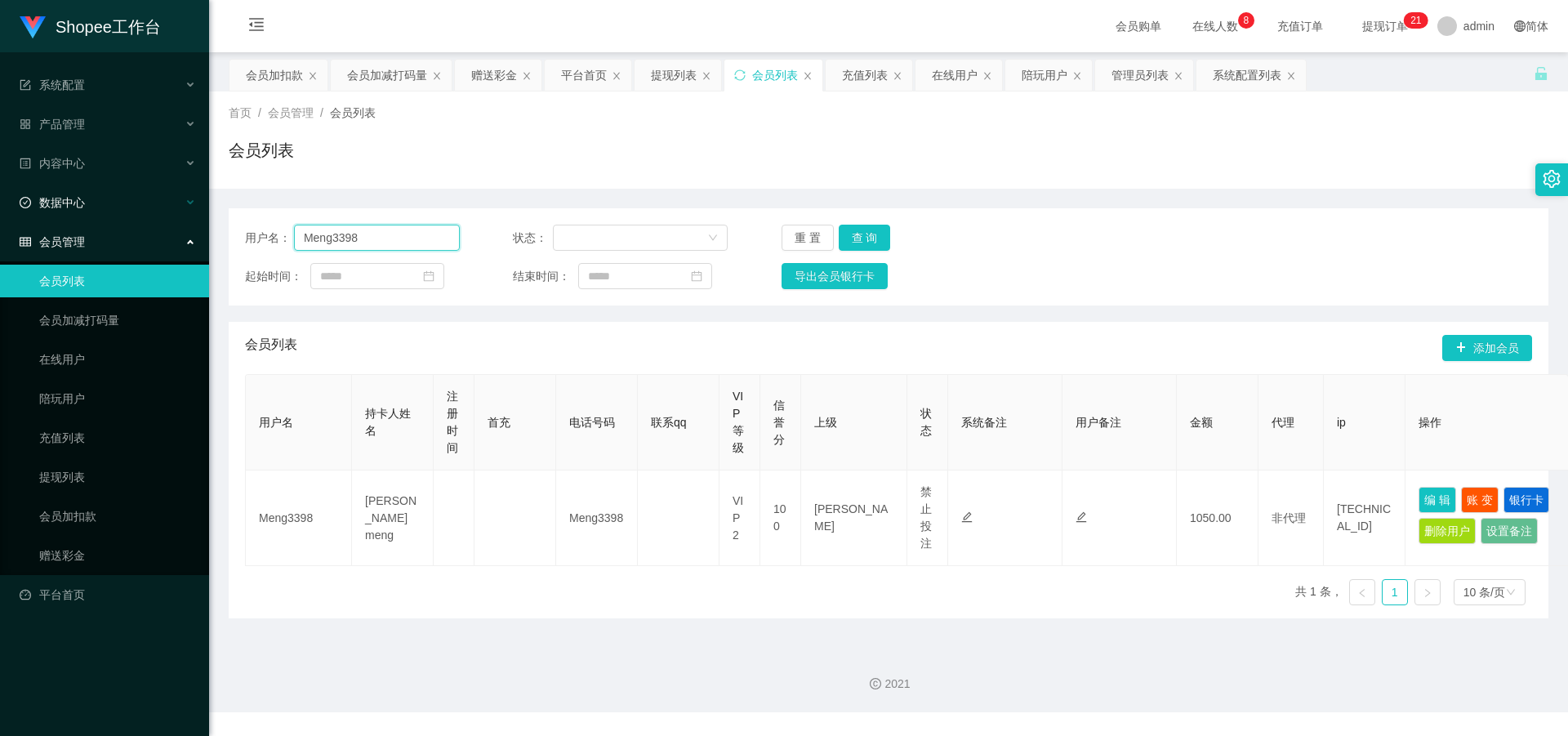
drag, startPoint x: 376, startPoint y: 236, endPoint x: 111, endPoint y: 203, distance: 267.0
click at [111, 204] on section "Shopee工作台 系统配置 产品管理 内容中心 数据中心 会员管理 会员列表 会员加减打码量 在线用户 陪玩用户 充值列表 提现列表 会员加扣款 赠送彩金 …" at bounding box center [784, 356] width 1568 height 712
paste input "how10201995"
type input "how10201995"
drag, startPoint x: 854, startPoint y: 238, endPoint x: 895, endPoint y: 247, distance: 42.0
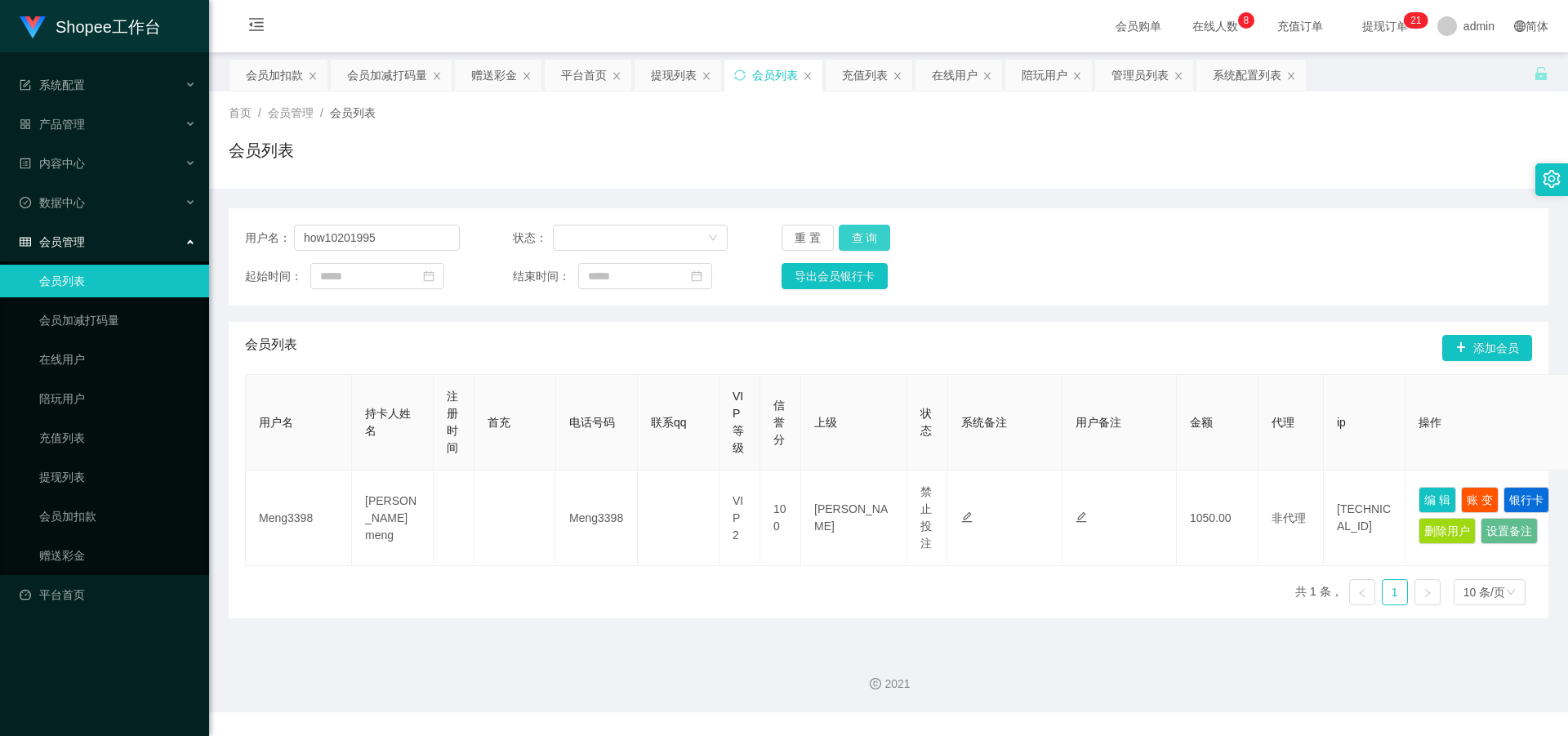
click at [854, 238] on button "查 询" at bounding box center [865, 237] width 53 height 26
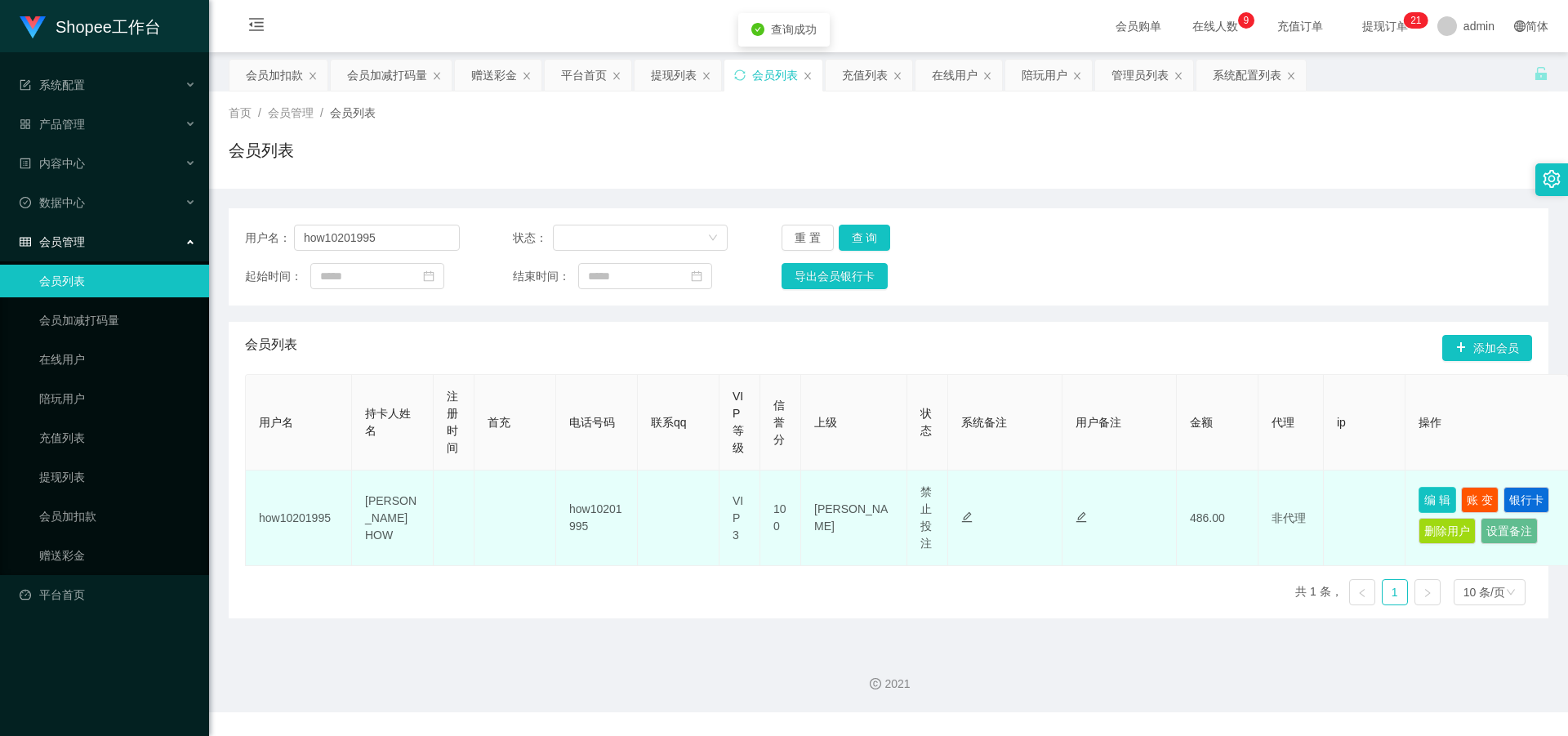
click at [1438, 502] on button "编 辑" at bounding box center [1437, 499] width 37 height 26
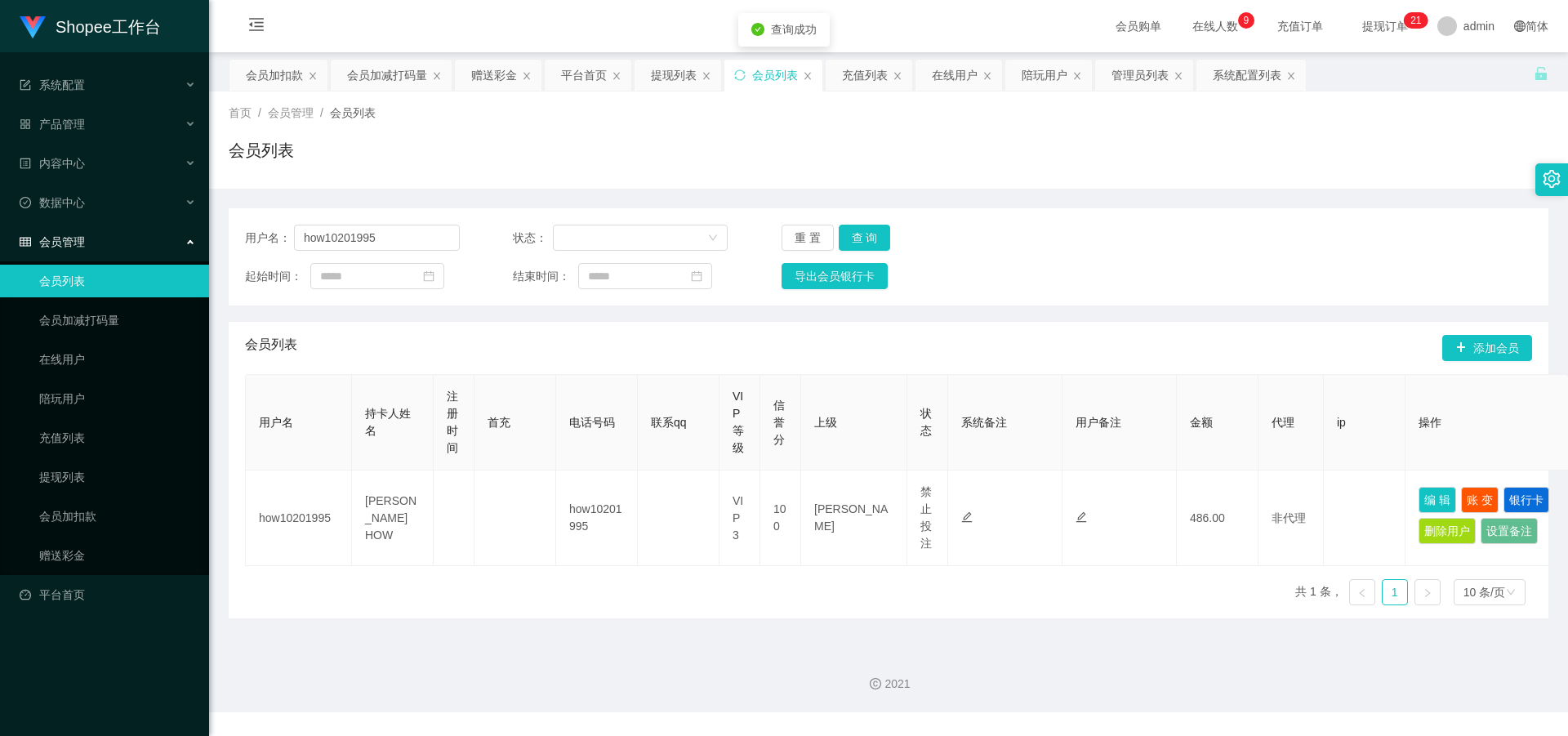
type input "how10201995"
type input "CHIN HONG HOW"
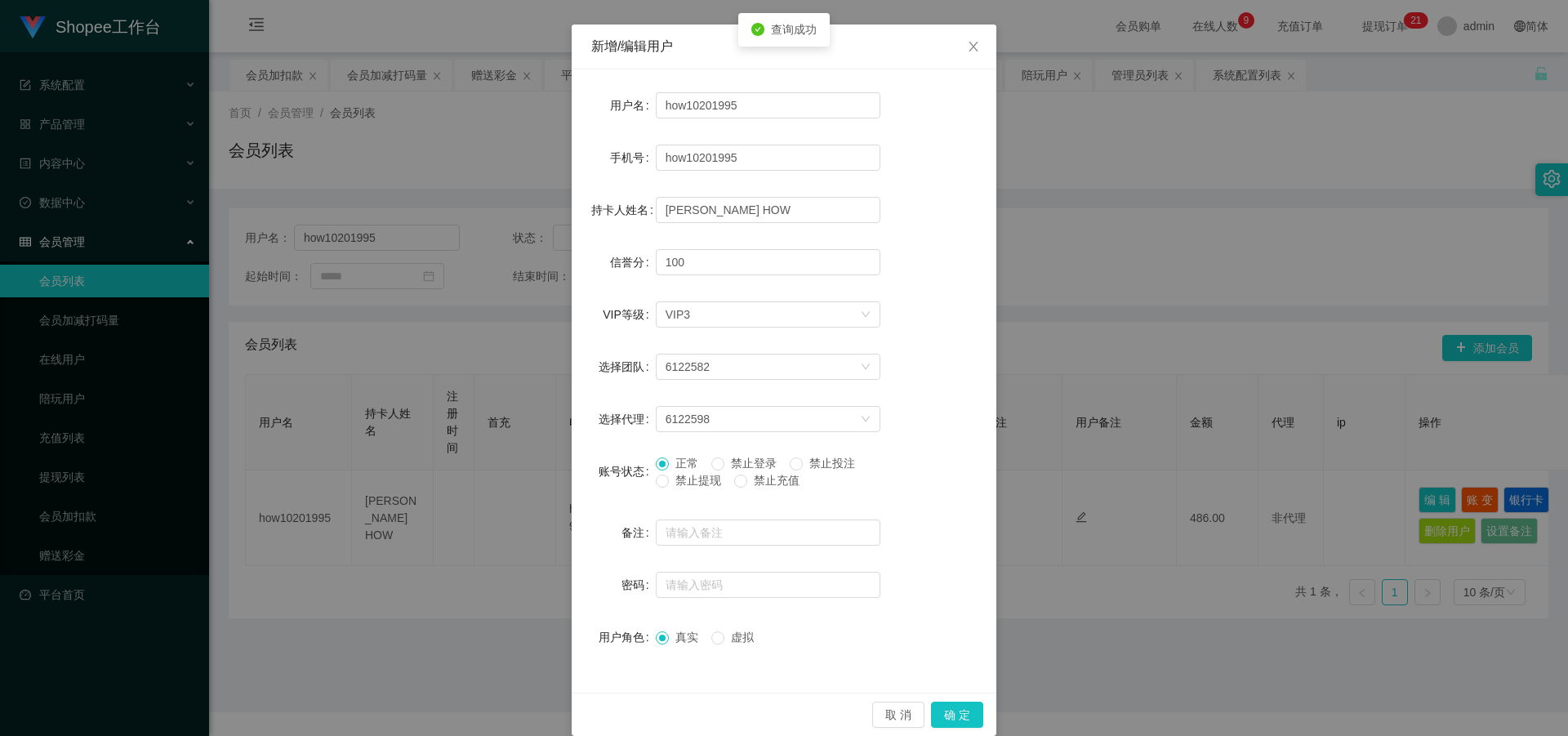
scroll to position [78, 0]
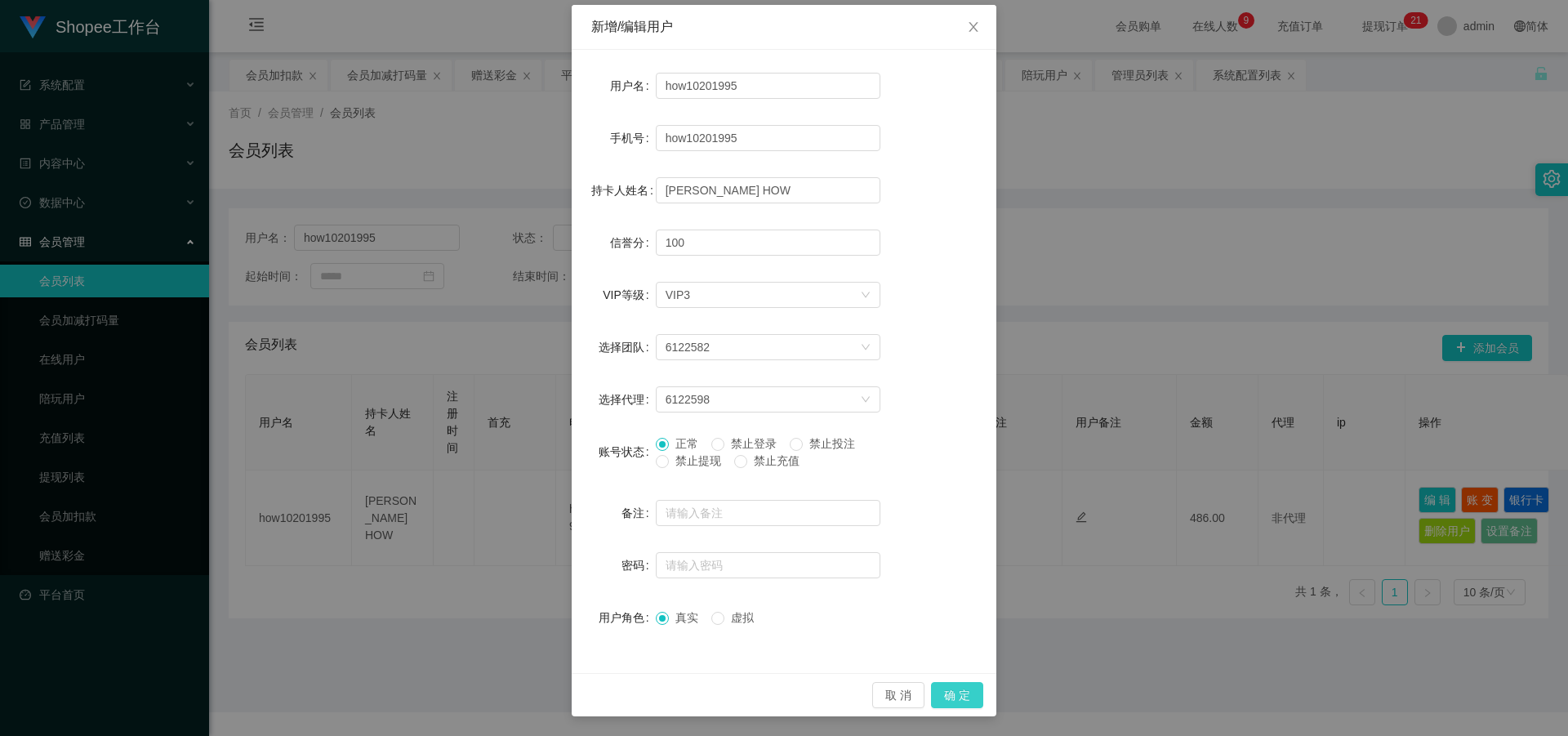
drag, startPoint x: 957, startPoint y: 703, endPoint x: 872, endPoint y: 671, distance: 90.8
click at [957, 702] on button "确 定" at bounding box center [957, 695] width 53 height 26
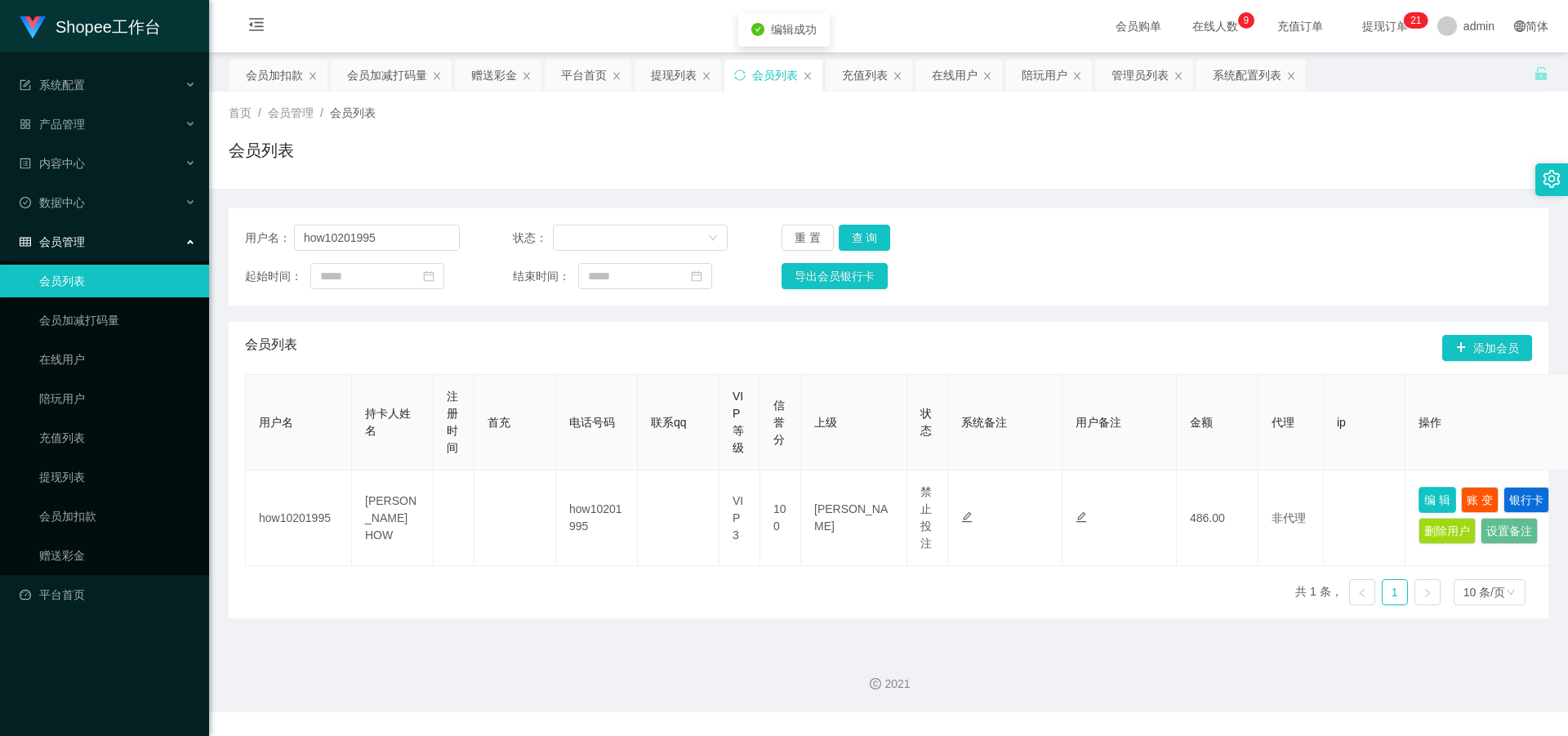
scroll to position [0, 0]
click at [146, 330] on link "会员加减打码量" at bounding box center [117, 320] width 157 height 33
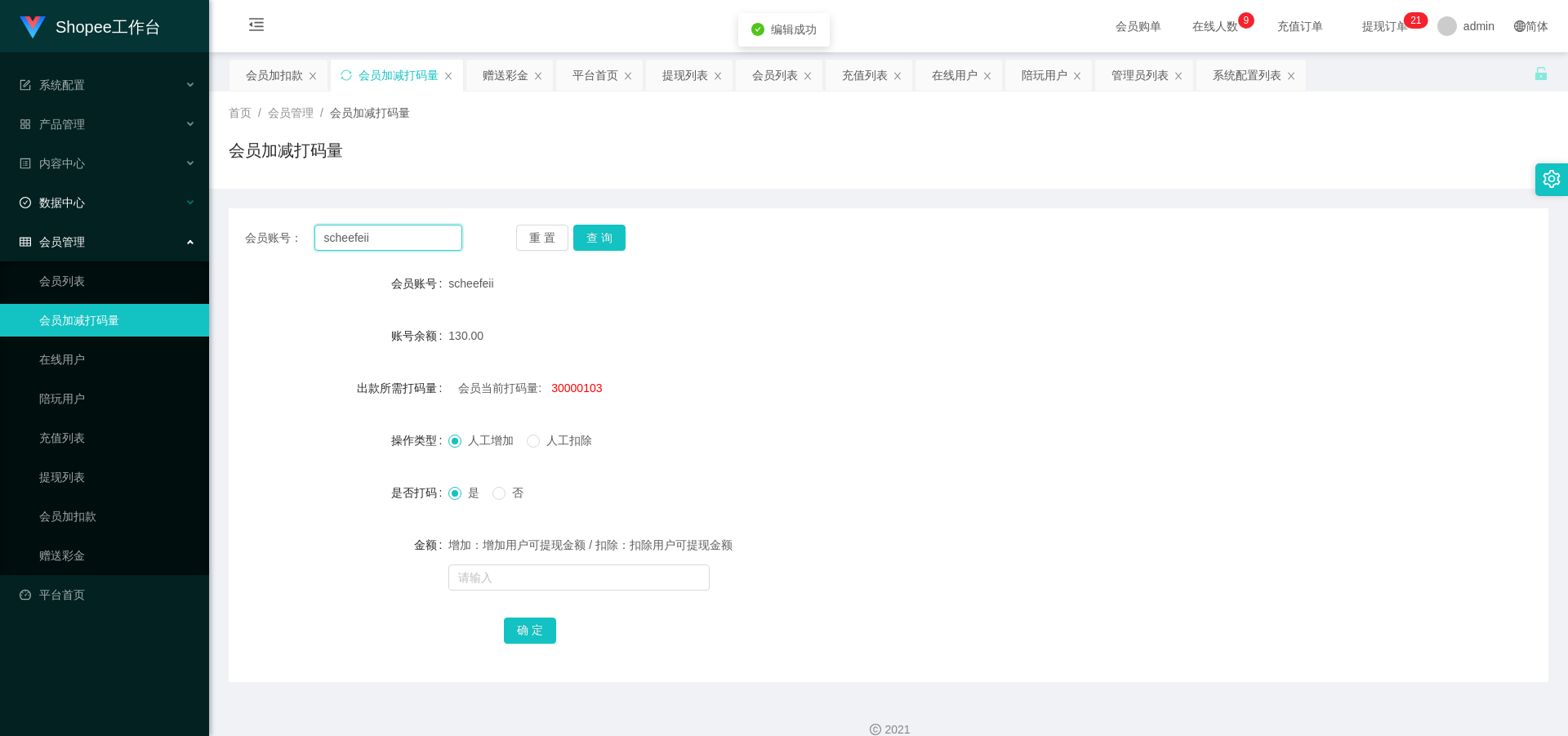
drag, startPoint x: 407, startPoint y: 246, endPoint x: 103, endPoint y: 208, distance: 306.4
click at [53, 217] on section "Shopee工作台 系统配置 产品管理 内容中心 数据中心 会员管理 会员列表 会员加减打码量 在线用户 陪玩用户 充值列表 提现列表 会员加扣款 赠送彩金 …" at bounding box center [784, 379] width 1568 height 759
paste input "how10201995"
type input "how10201995"
click at [625, 245] on div "重 置 查 询" at bounding box center [625, 237] width 217 height 26
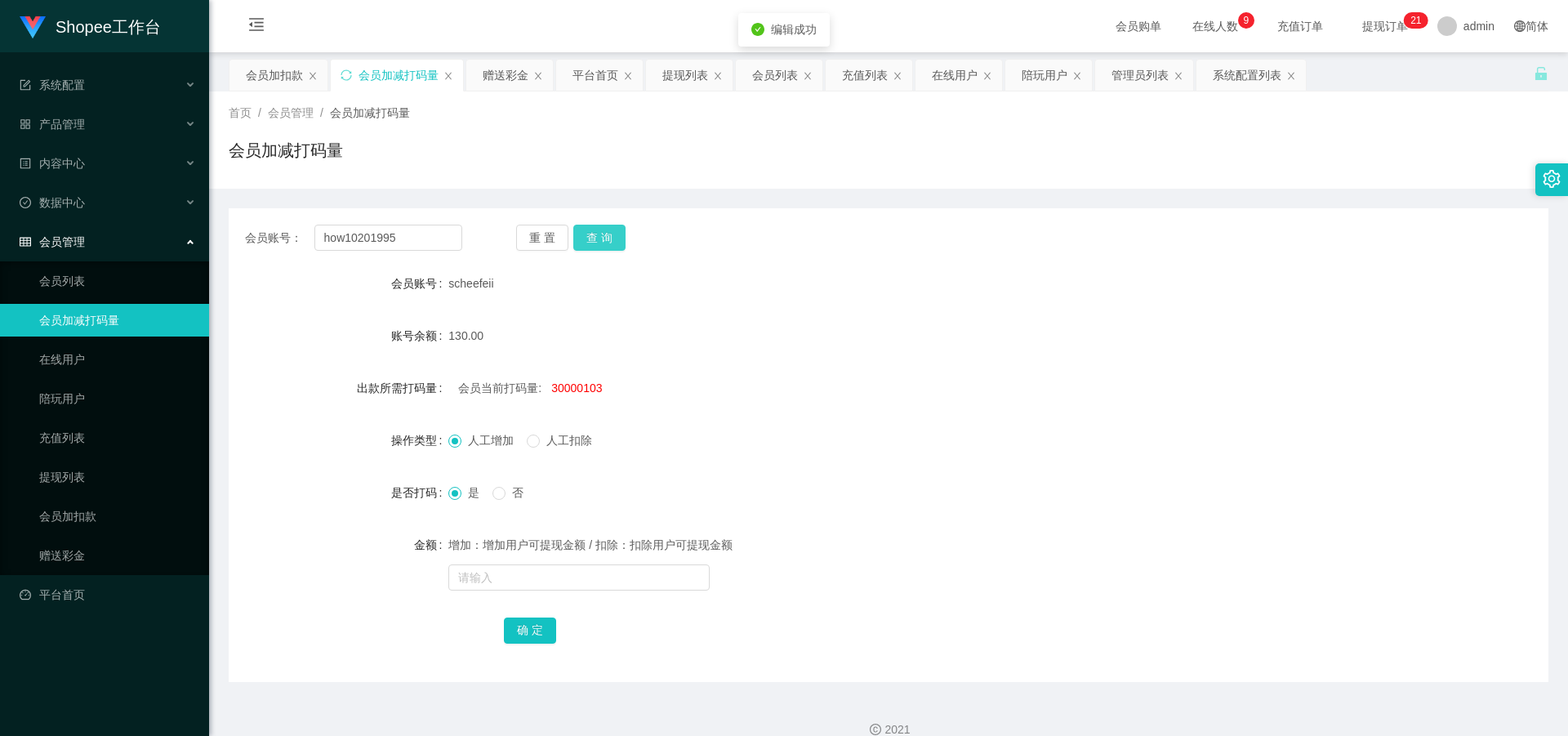
click at [613, 245] on button "查 询" at bounding box center [600, 237] width 53 height 26
click at [83, 282] on link "会员列表" at bounding box center [117, 281] width 157 height 33
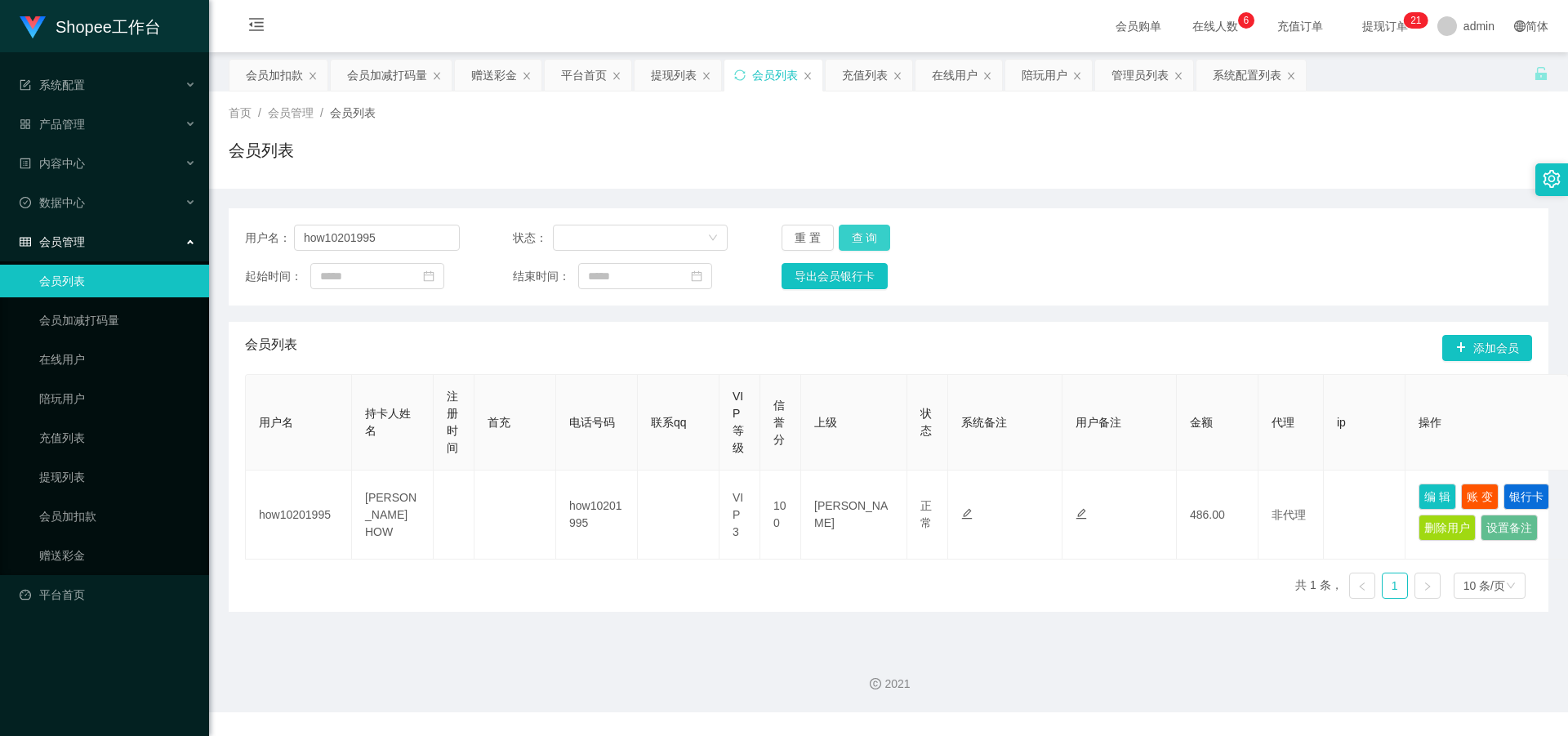
click at [861, 247] on button "查 询" at bounding box center [865, 237] width 53 height 26
click at [861, 247] on div "重 置 查 询" at bounding box center [889, 237] width 215 height 26
click at [863, 237] on button "查 询" at bounding box center [865, 237] width 53 height 26
click at [863, 237] on div "重 置 查 询" at bounding box center [889, 237] width 215 height 26
click at [863, 237] on button "查 询" at bounding box center [865, 237] width 53 height 26
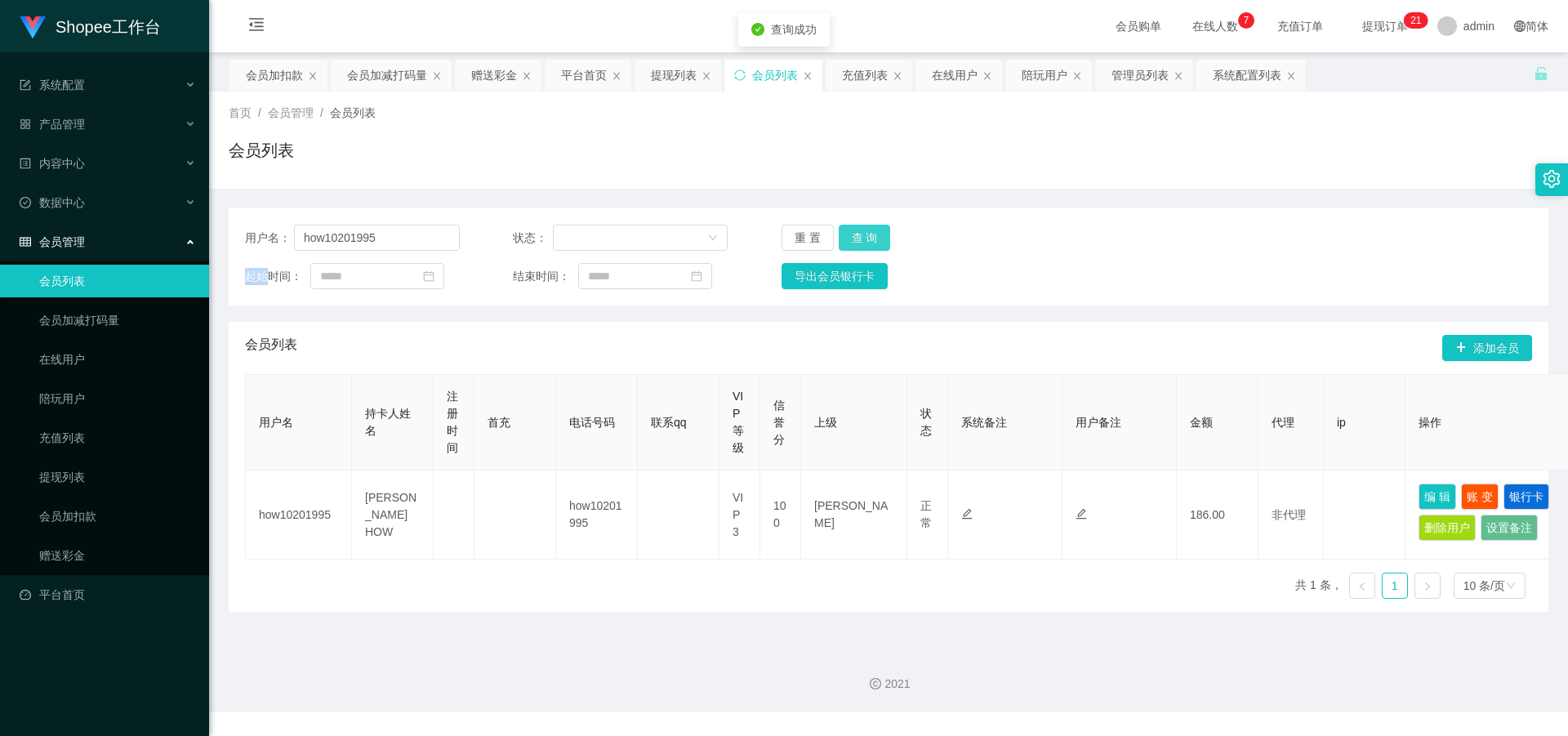
click at [863, 237] on button "查 询" at bounding box center [865, 237] width 53 height 26
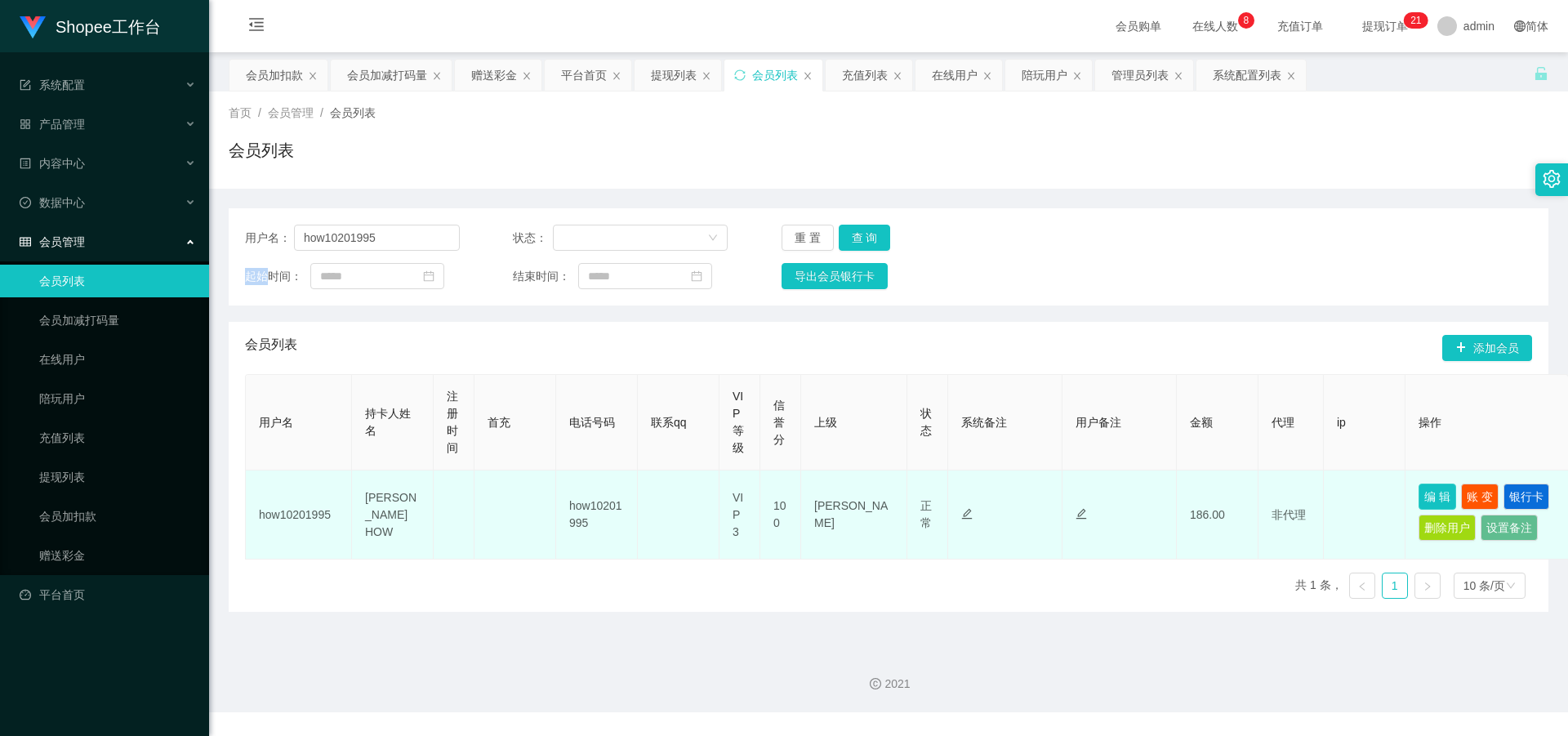
click at [1443, 493] on button "编 辑" at bounding box center [1437, 497] width 37 height 26
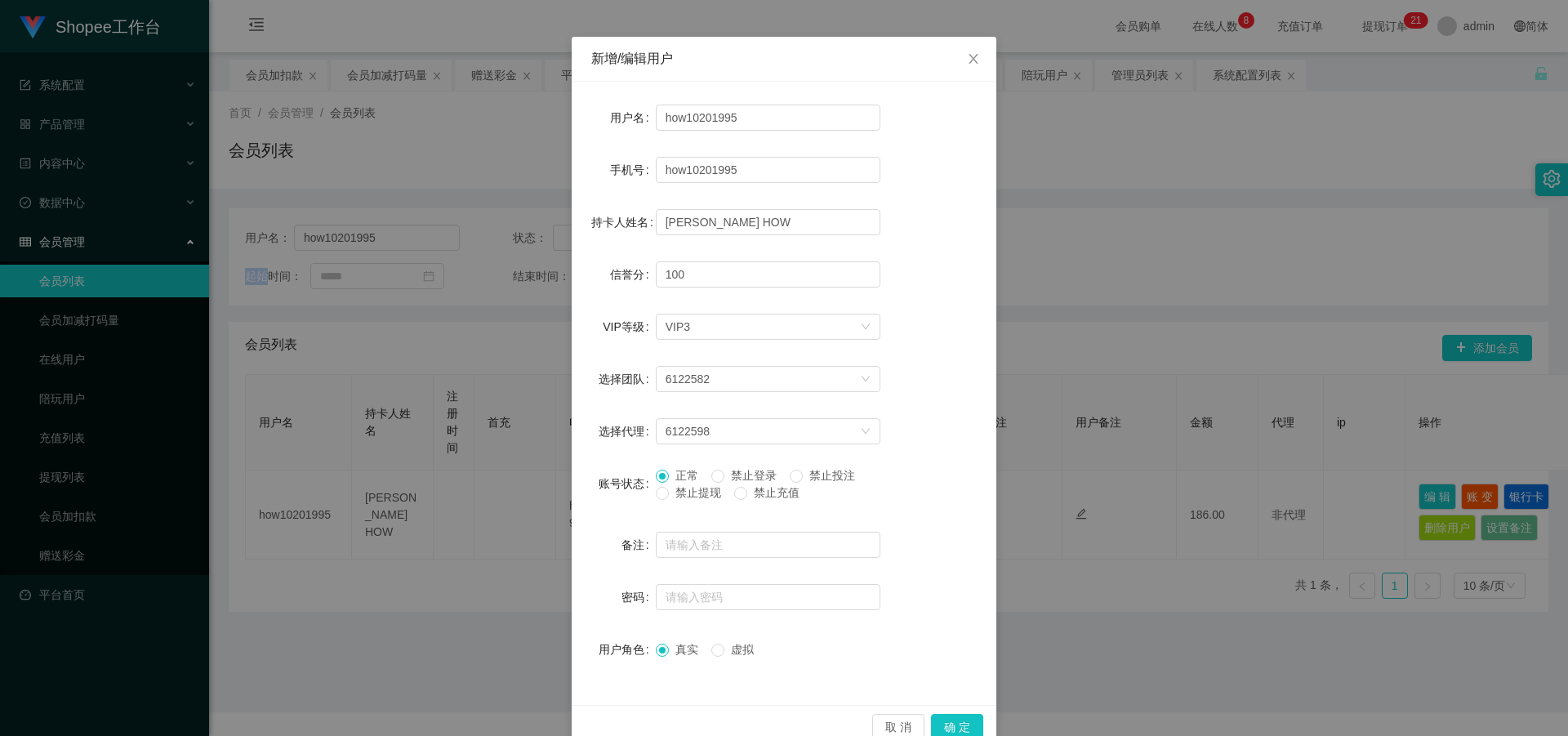
scroll to position [78, 0]
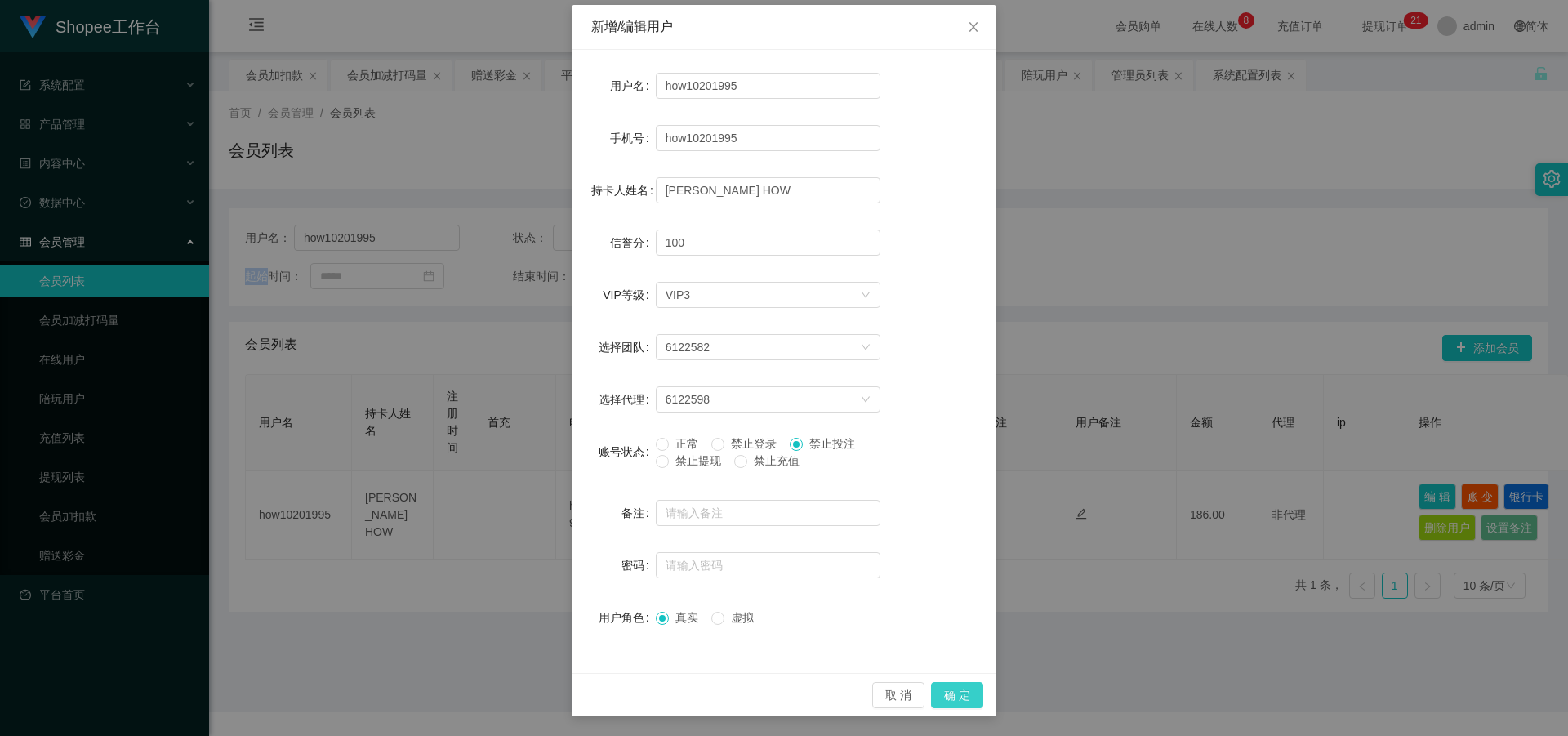
drag, startPoint x: 938, startPoint y: 701, endPoint x: 928, endPoint y: 615, distance: 86.6
click at [938, 699] on button "确 定" at bounding box center [957, 695] width 53 height 26
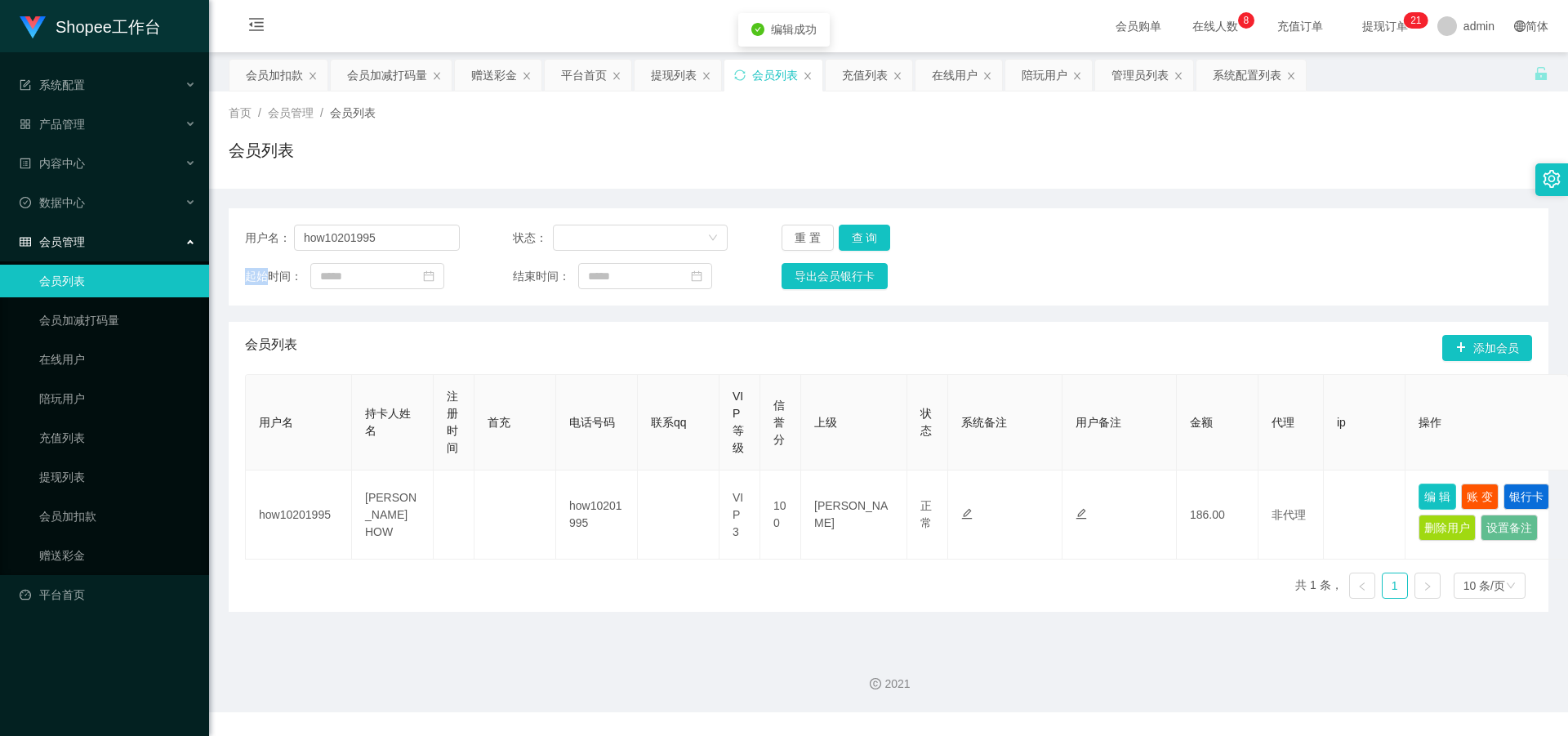
scroll to position [0, 0]
click at [866, 243] on button "查 询" at bounding box center [865, 237] width 53 height 26
click at [873, 238] on button "查 询" at bounding box center [865, 237] width 53 height 26
click at [873, 238] on div "重 置 查 询" at bounding box center [889, 237] width 215 height 26
click at [1433, 500] on button "编 辑" at bounding box center [1437, 499] width 37 height 26
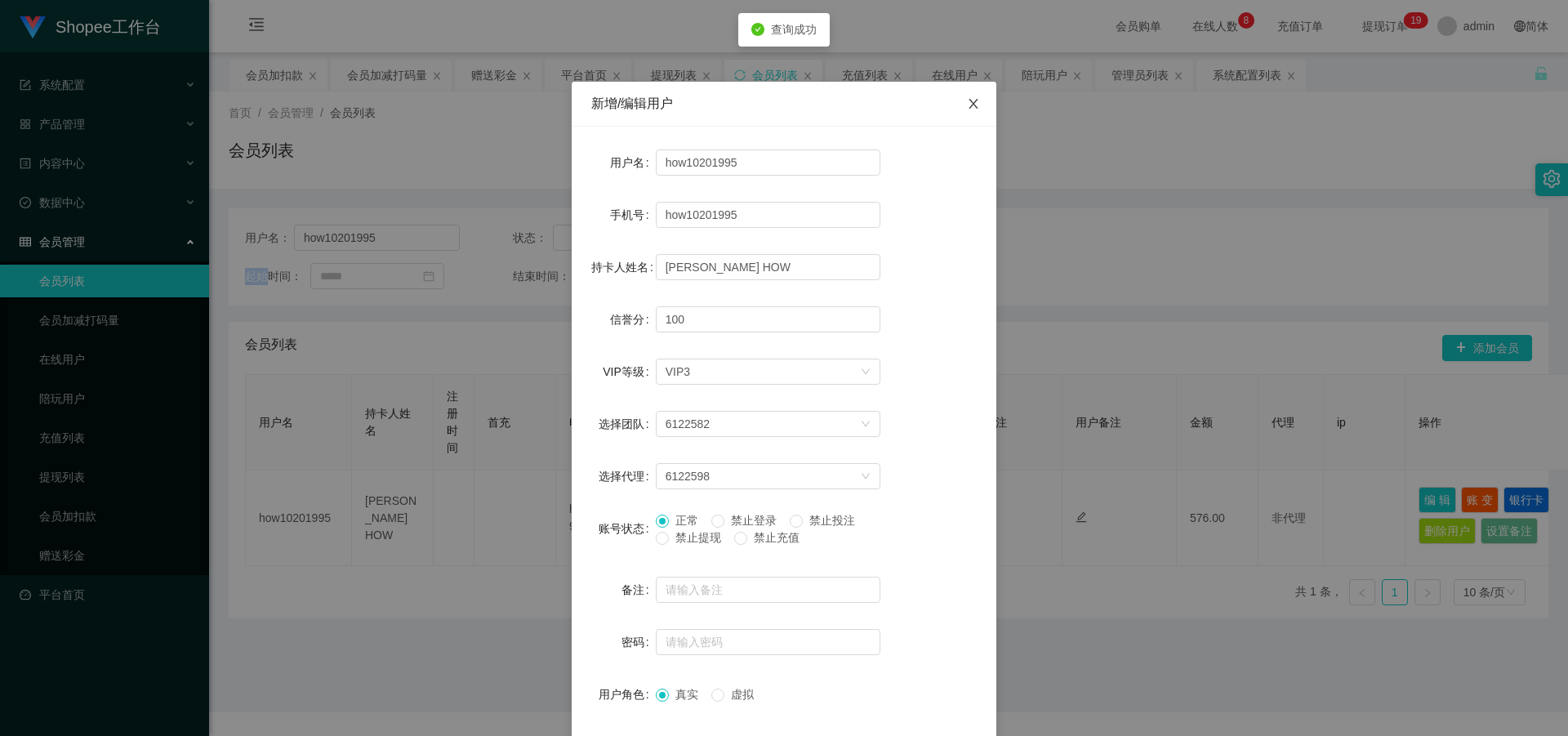
drag, startPoint x: 976, startPoint y: 107, endPoint x: 967, endPoint y: 111, distance: 9.8
click at [976, 107] on span "Close" at bounding box center [973, 104] width 45 height 45
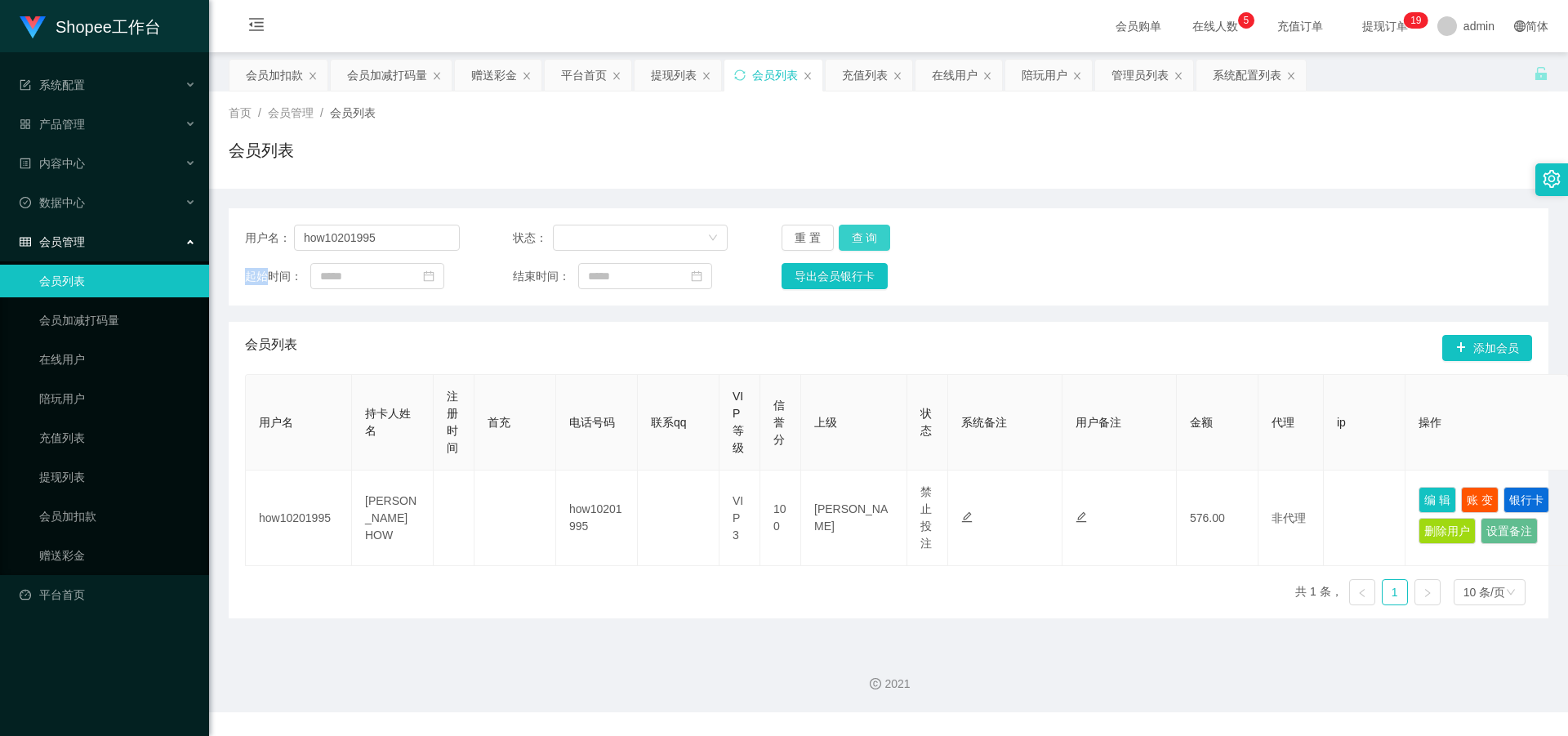
click at [860, 227] on button "查 询" at bounding box center [865, 237] width 53 height 26
click at [860, 227] on div "重 置 查 询" at bounding box center [889, 237] width 215 height 26
drag, startPoint x: 860, startPoint y: 227, endPoint x: 882, endPoint y: 222, distance: 22.6
click at [860, 227] on button "查 询" at bounding box center [865, 237] width 53 height 26
click at [71, 561] on link "赠送彩金" at bounding box center [117, 556] width 157 height 33
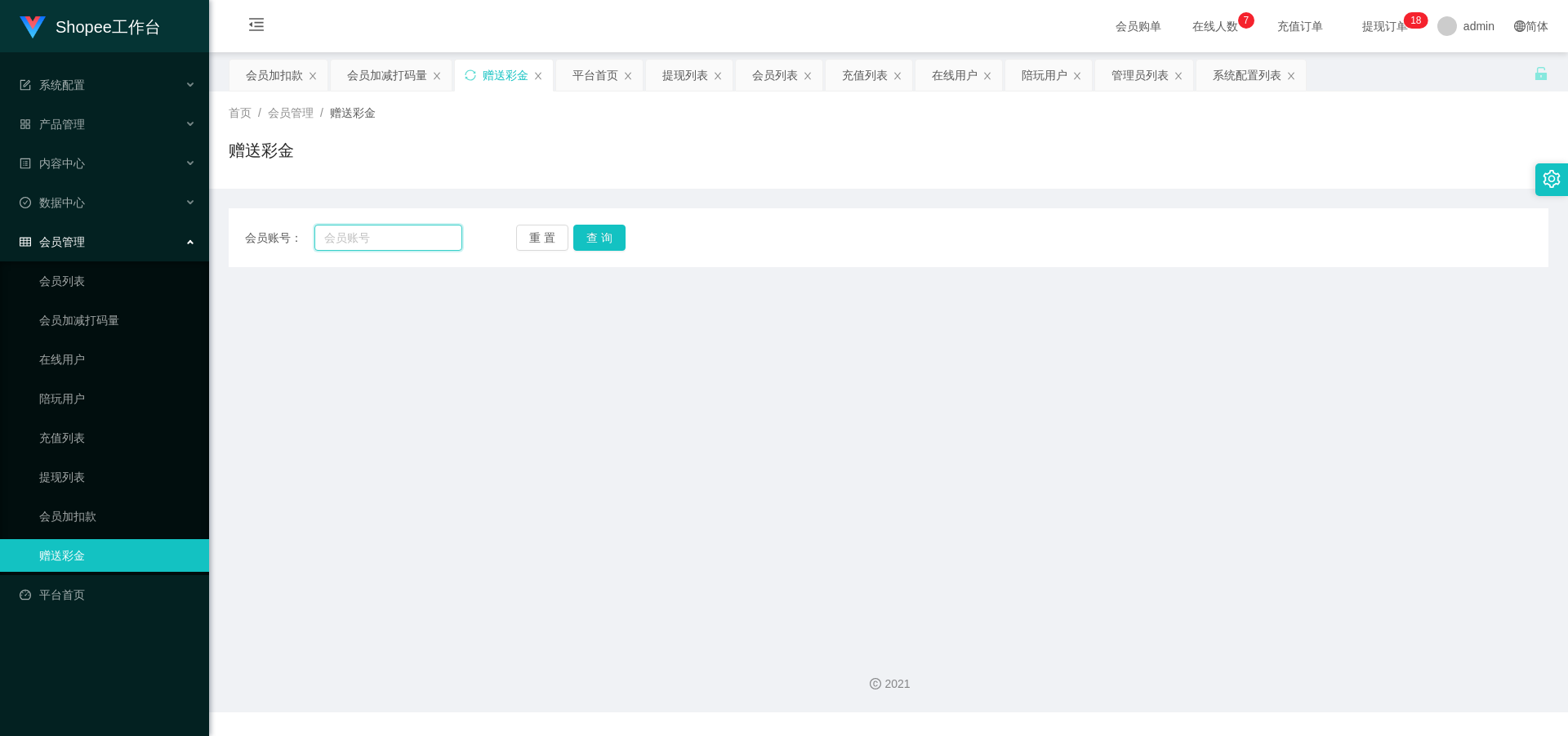
click at [385, 243] on input "text" at bounding box center [388, 237] width 148 height 26
paste input "yong vivian"
type input "yong vivian"
click at [603, 249] on button "查 询" at bounding box center [600, 237] width 53 height 26
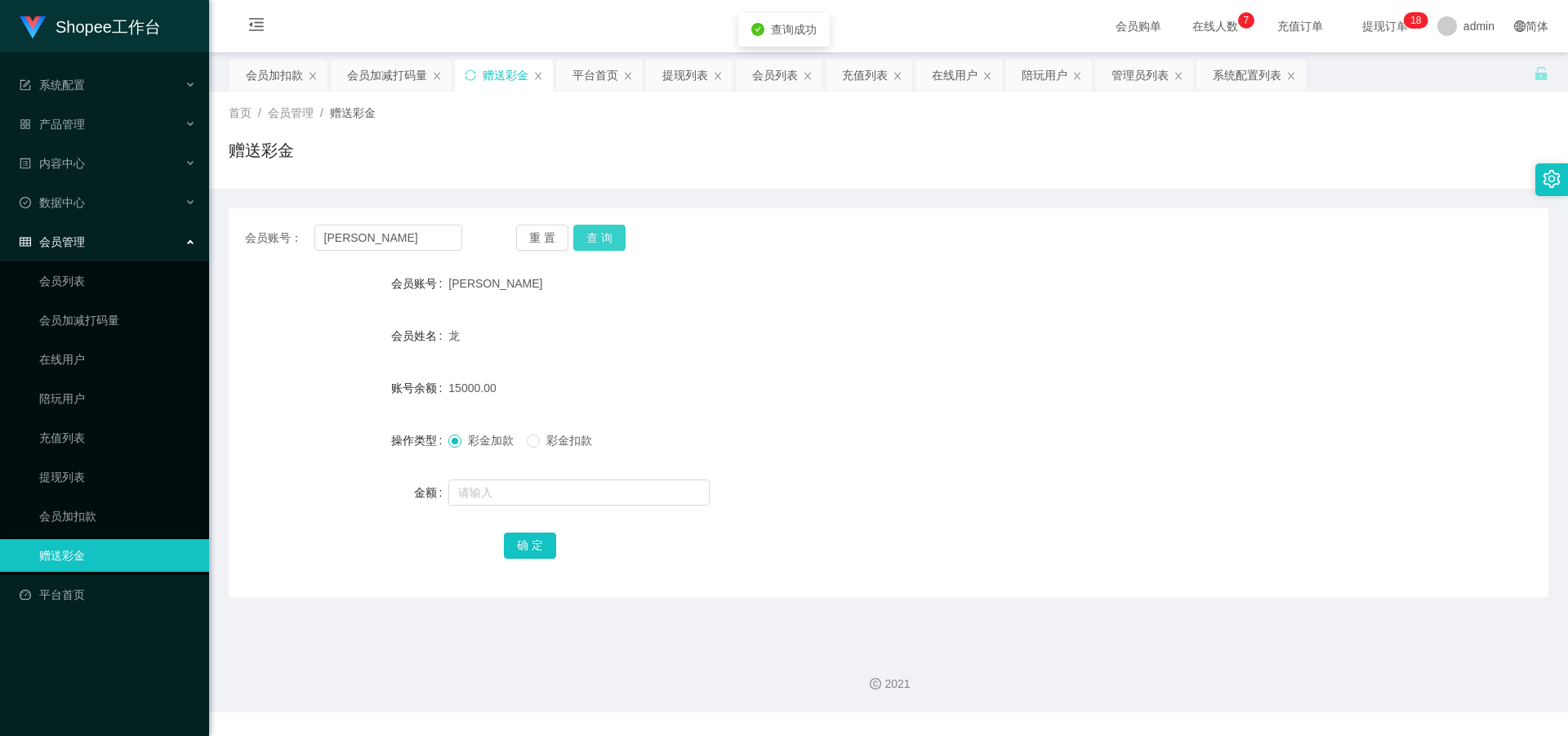
click at [605, 236] on button "查 询" at bounding box center [600, 237] width 53 height 26
click at [476, 385] on span "15000.00" at bounding box center [472, 388] width 47 height 13
copy span "15000.00"
click at [555, 434] on span "彩金扣款" at bounding box center [569, 441] width 59 height 13
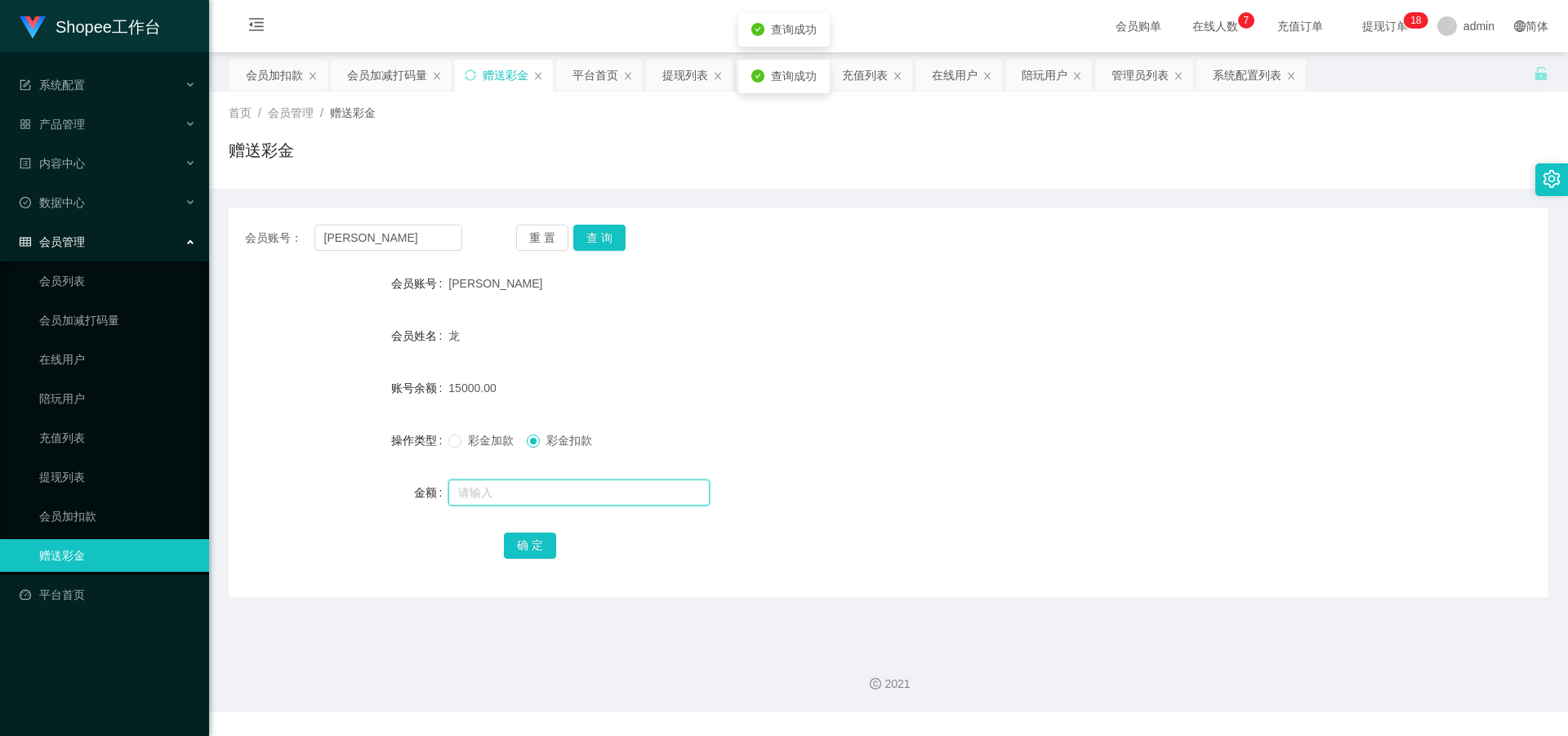
click at [492, 499] on input "text" at bounding box center [579, 492] width 261 height 26
paste input "15000.00"
type input "15000.00"
click at [512, 536] on button "确 定" at bounding box center [530, 546] width 53 height 26
click at [505, 486] on input "text" at bounding box center [579, 492] width 261 height 26
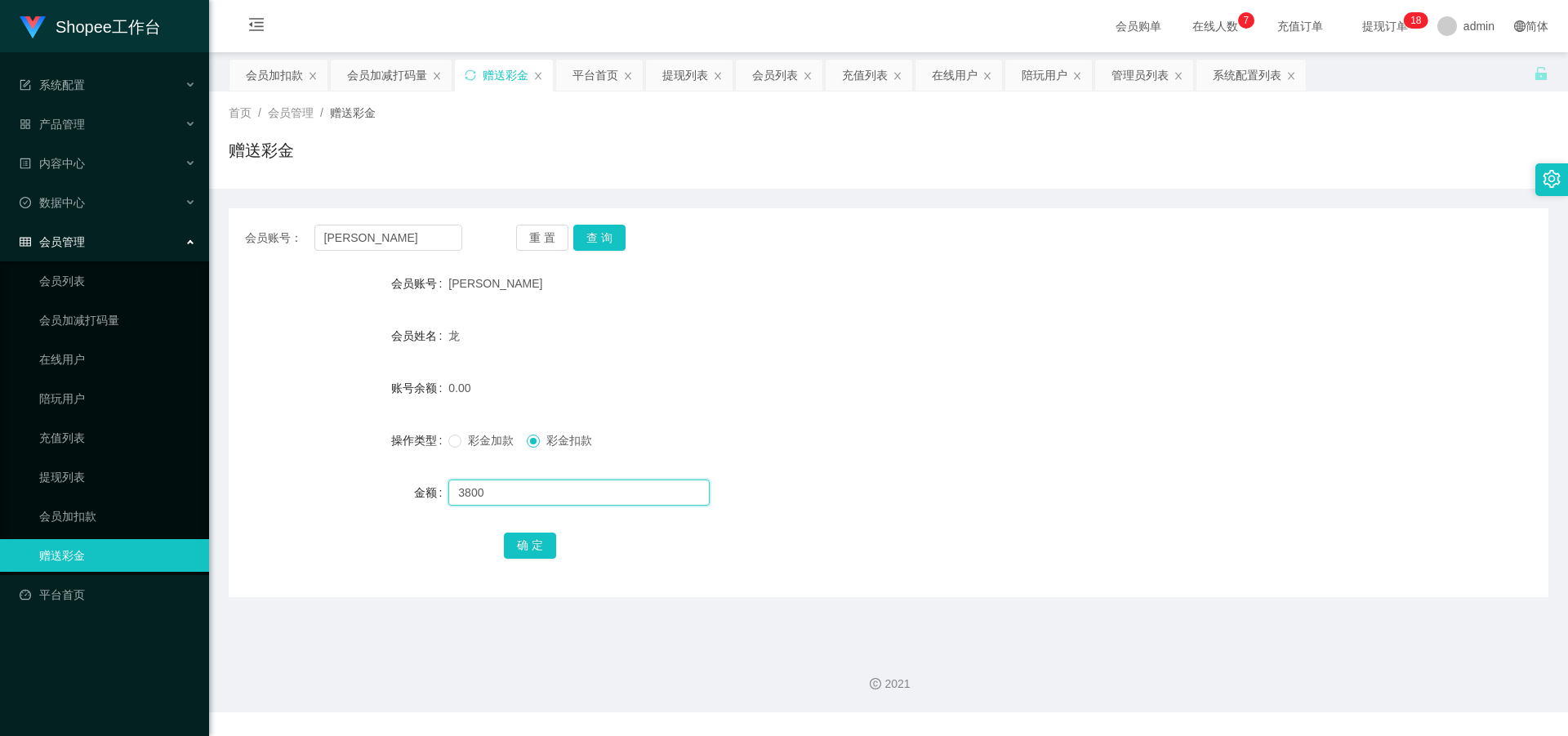
type input "3800"
click at [463, 459] on form "会员账号 yong vivian 会员姓名 龙 账号余额 0.00 操作类型 彩金加款 彩金扣款 金额 3800 确 定" at bounding box center [888, 414] width 1320 height 295
drag, startPoint x: 465, startPoint y: 448, endPoint x: 492, endPoint y: 499, distance: 57.7
click at [465, 448] on label "彩金加款" at bounding box center [484, 441] width 72 height 17
click at [514, 543] on button "确 定" at bounding box center [530, 546] width 53 height 26
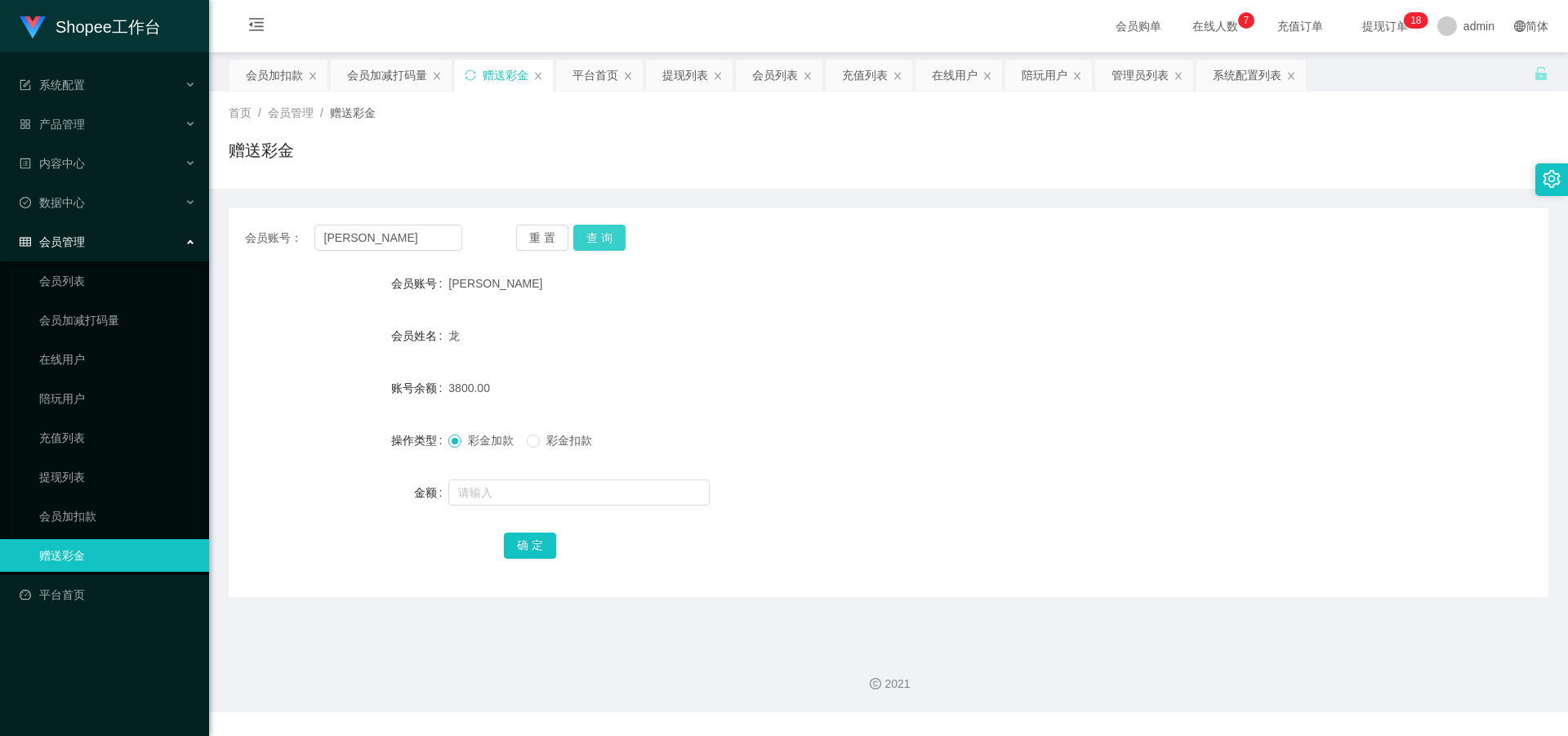
click at [602, 235] on button "查 询" at bounding box center [600, 237] width 53 height 26
drag, startPoint x: 437, startPoint y: 232, endPoint x: 75, endPoint y: 231, distance: 362.0
click at [75, 231] on section "Shopee工作台 系统配置 产品管理 内容中心 数据中心 会员管理 会员列表 会员加减打码量 在线用户 陪玩用户 充值列表 提现列表 会员加扣款 赠送彩金 …" at bounding box center [784, 356] width 1568 height 712
paste input "LAWLEE"
type input "LAWLEE"
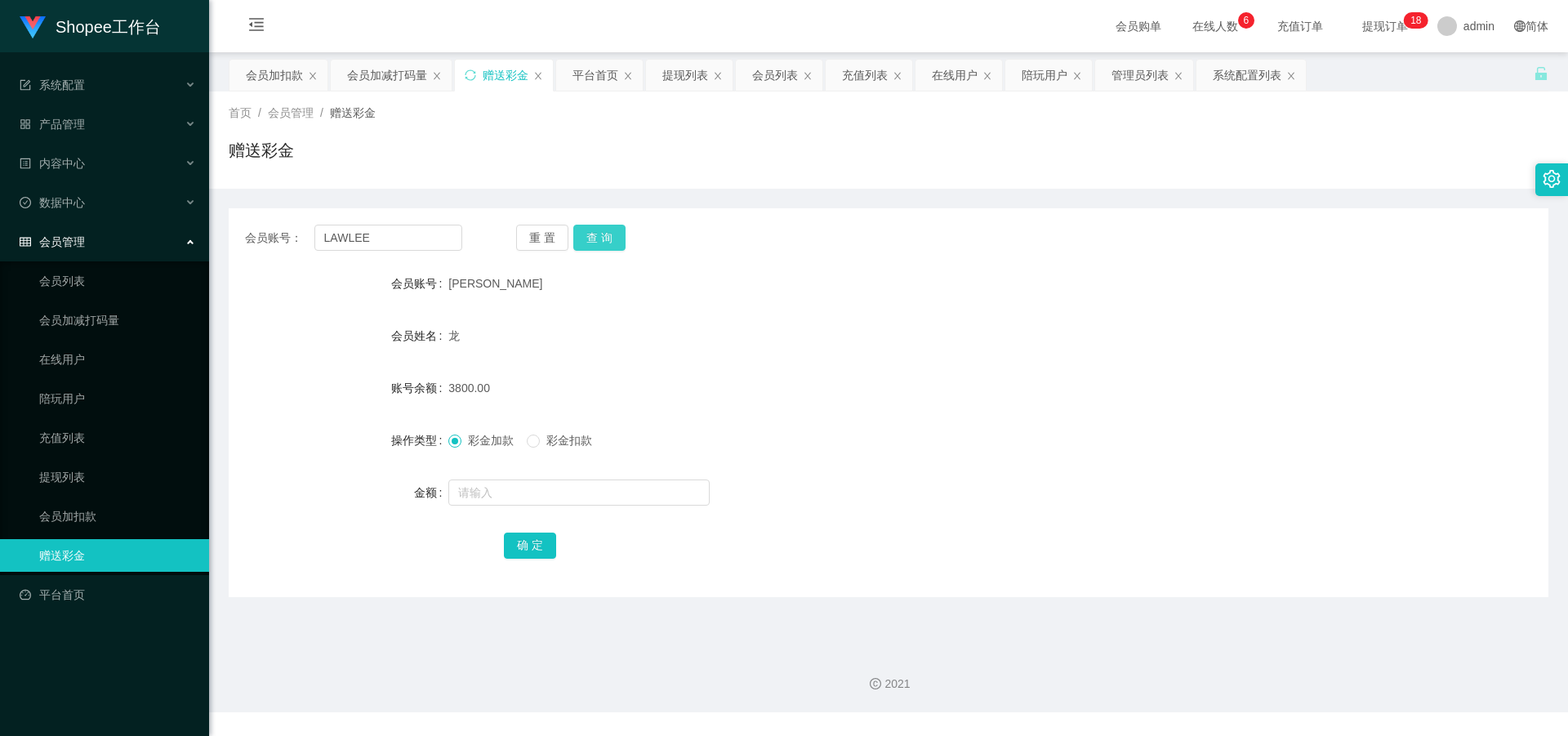
click at [611, 238] on button "查 询" at bounding box center [600, 237] width 53 height 26
click at [464, 393] on span "8000.00" at bounding box center [469, 388] width 42 height 13
click at [464, 392] on span "8000.00" at bounding box center [469, 388] width 42 height 13
copy span "8000.00"
click at [559, 441] on span "彩金扣款" at bounding box center [569, 441] width 59 height 13
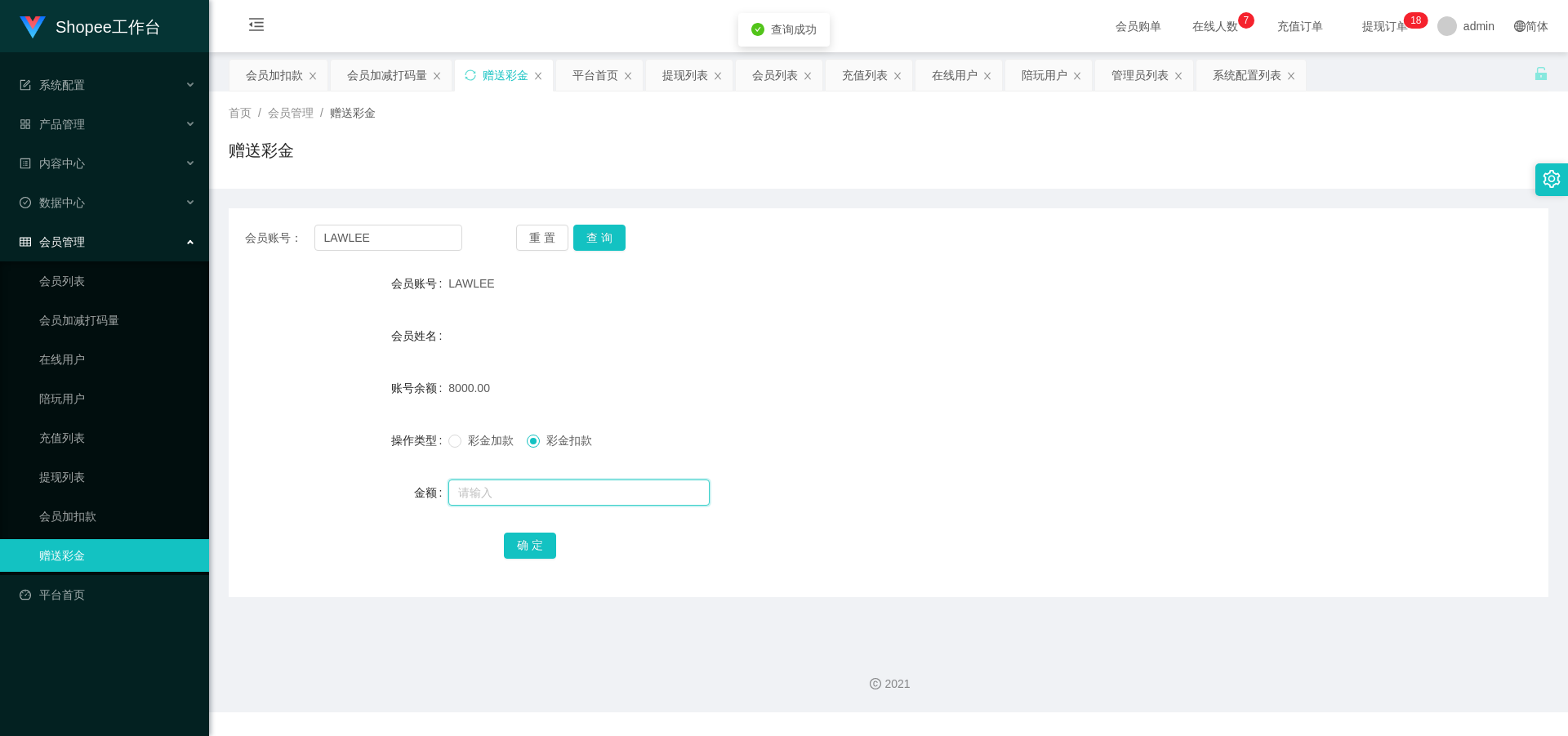
click at [524, 503] on input "text" at bounding box center [579, 492] width 261 height 26
paste input "8000.00"
type input "8000.00"
drag, startPoint x: 526, startPoint y: 536, endPoint x: 522, endPoint y: 519, distance: 17.5
click at [525, 536] on button "确 定" at bounding box center [530, 546] width 53 height 26
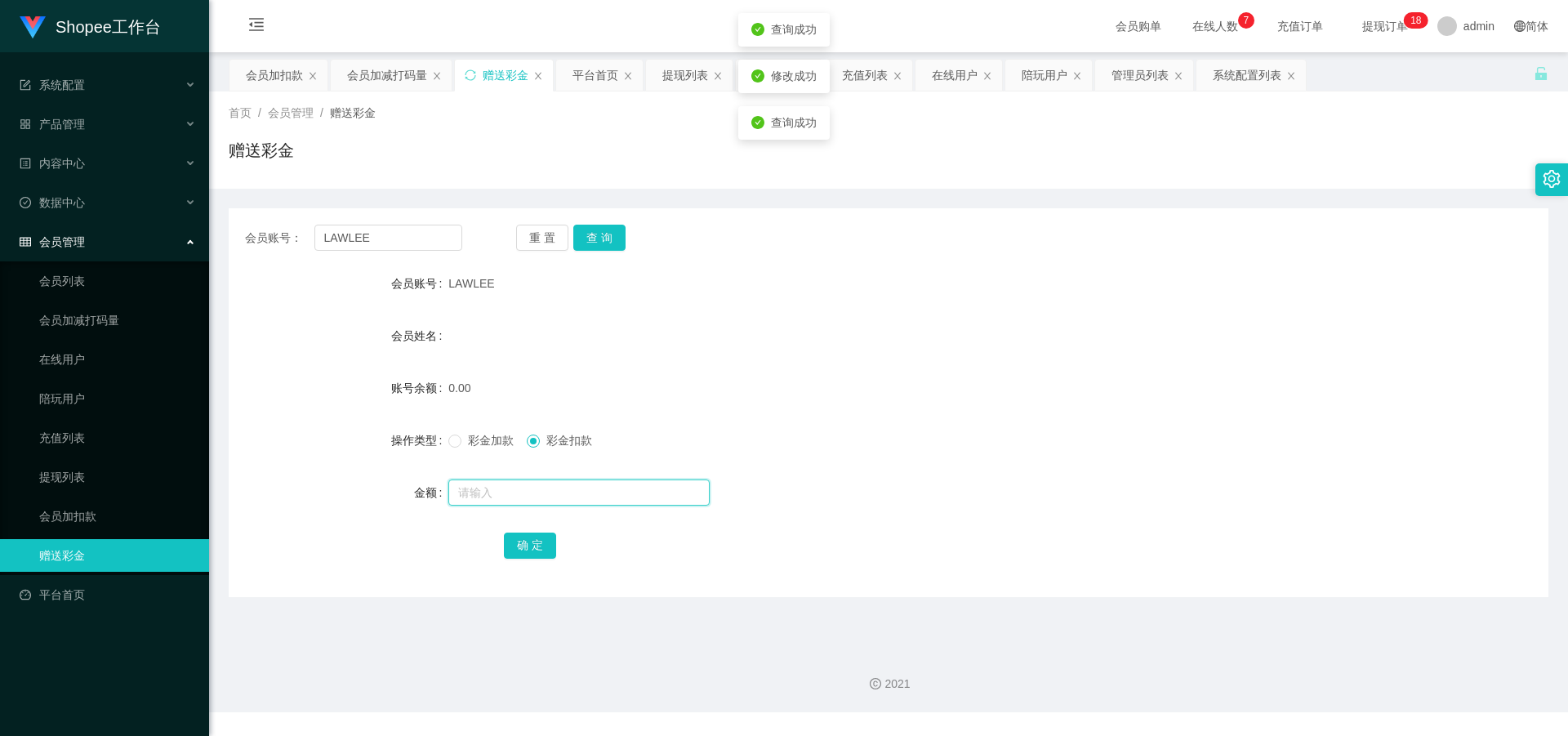
drag, startPoint x: 524, startPoint y: 499, endPoint x: 517, endPoint y: 482, distance: 18.4
click at [524, 499] on input "text" at bounding box center [579, 492] width 261 height 26
click at [465, 443] on span "彩金加款" at bounding box center [490, 441] width 59 height 13
drag, startPoint x: 507, startPoint y: 502, endPoint x: 509, endPoint y: 486, distance: 16.1
click at [506, 502] on input "text" at bounding box center [579, 492] width 261 height 26
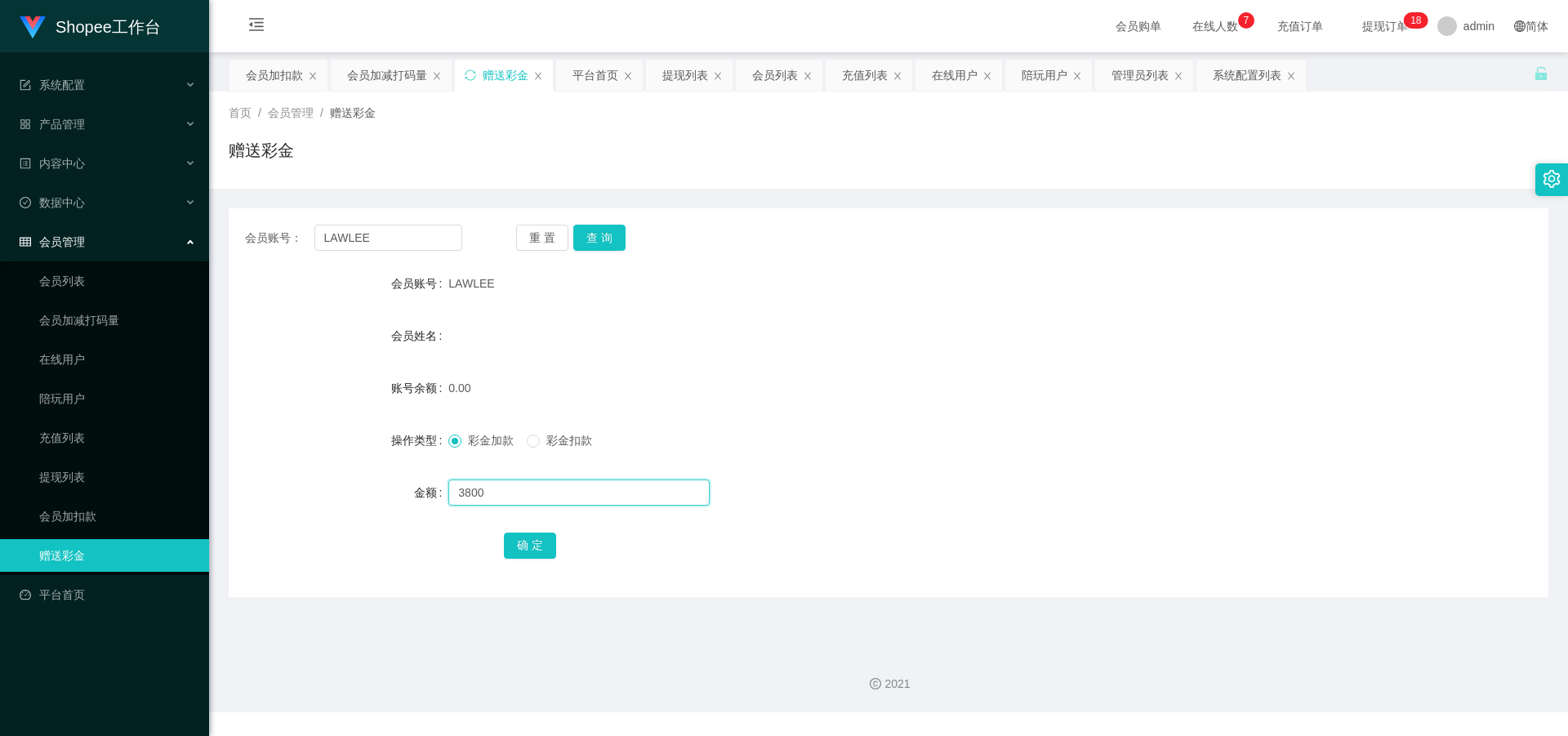
type input "3800"
click at [526, 565] on div "会员账号： LAWLEE 重 置 查 询 会员账号 LAWLEE 会员姓名 账号余额 0.00 操作类型 彩金加款 彩金扣款 金额 3800 确 定" at bounding box center [888, 402] width 1320 height 389
click at [525, 551] on button "确 定" at bounding box center [530, 546] width 53 height 26
drag, startPoint x: 83, startPoint y: 284, endPoint x: 110, endPoint y: 293, distance: 28.5
click at [82, 284] on link "会员列表" at bounding box center [117, 281] width 157 height 33
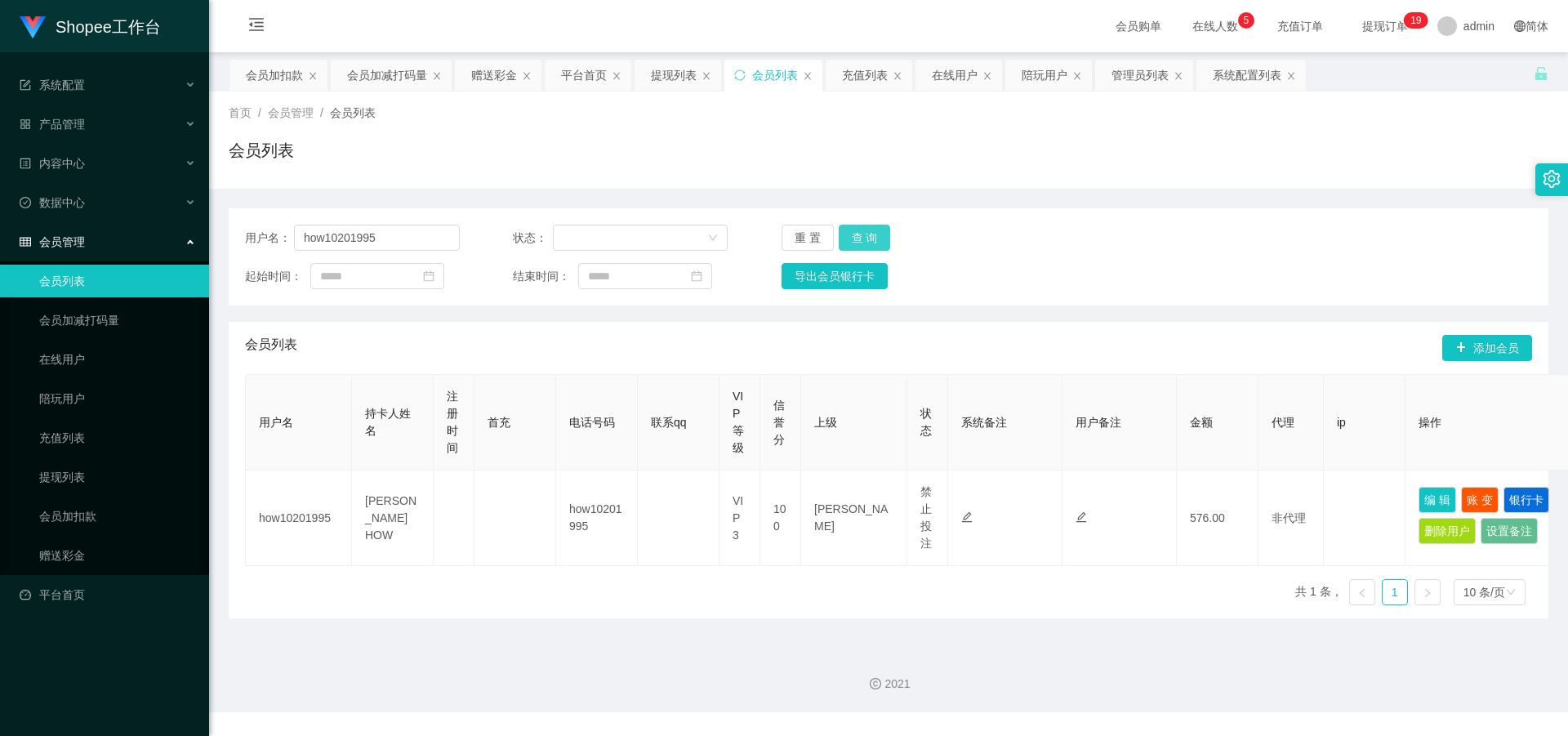
click at [871, 229] on button "查 询" at bounding box center [865, 237] width 53 height 26
click at [871, 230] on div "重 置 查 询" at bounding box center [889, 237] width 215 height 26
click at [866, 240] on button "查 询" at bounding box center [865, 237] width 53 height 26
click at [866, 240] on div "重 置 查 询" at bounding box center [889, 237] width 215 height 26
click at [866, 240] on button "查 询" at bounding box center [865, 237] width 53 height 26
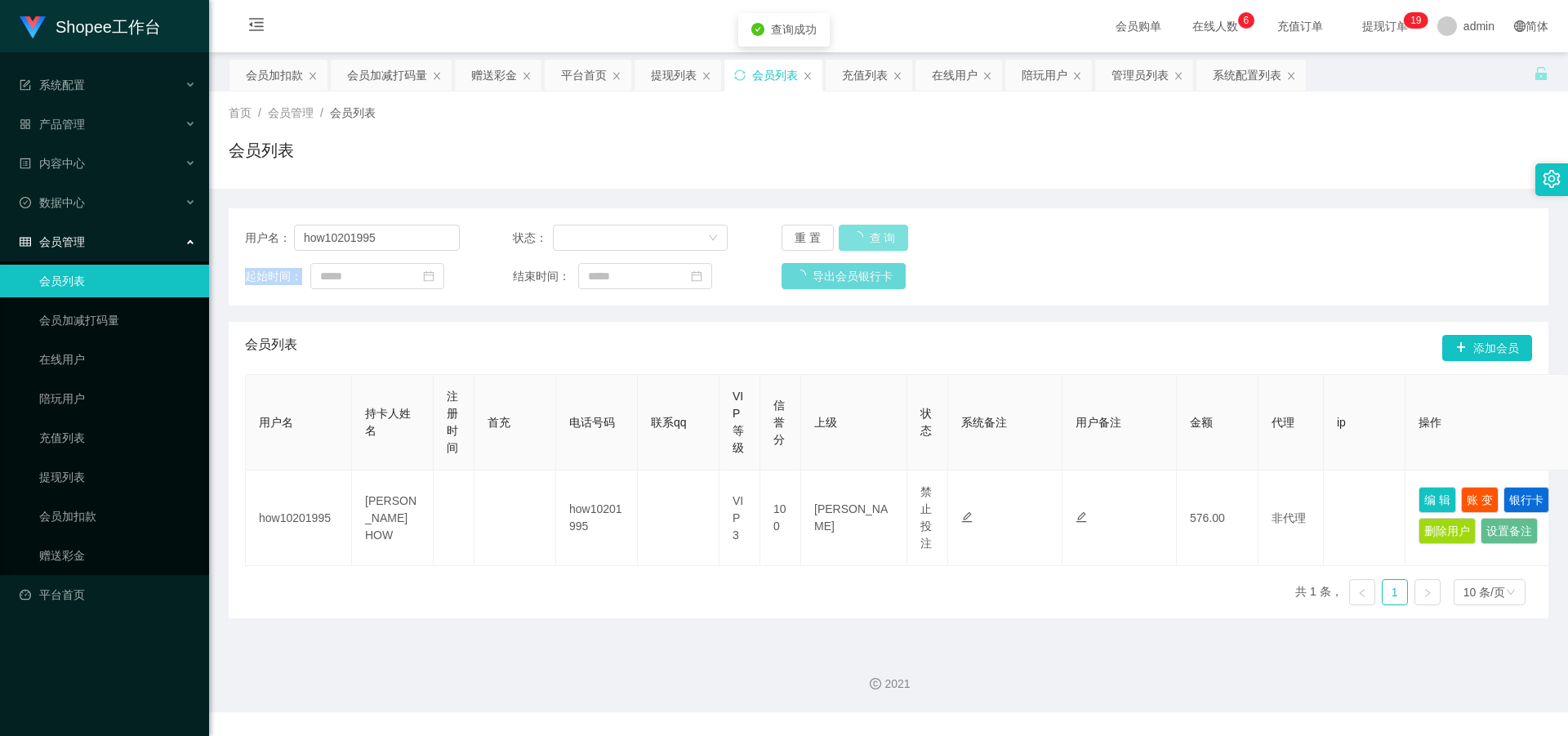
click at [866, 240] on div "重 置 查 询" at bounding box center [889, 237] width 215 height 26
click at [866, 240] on button "查 询" at bounding box center [874, 237] width 71 height 26
click at [866, 240] on div "重 置 查 询" at bounding box center [889, 237] width 215 height 26
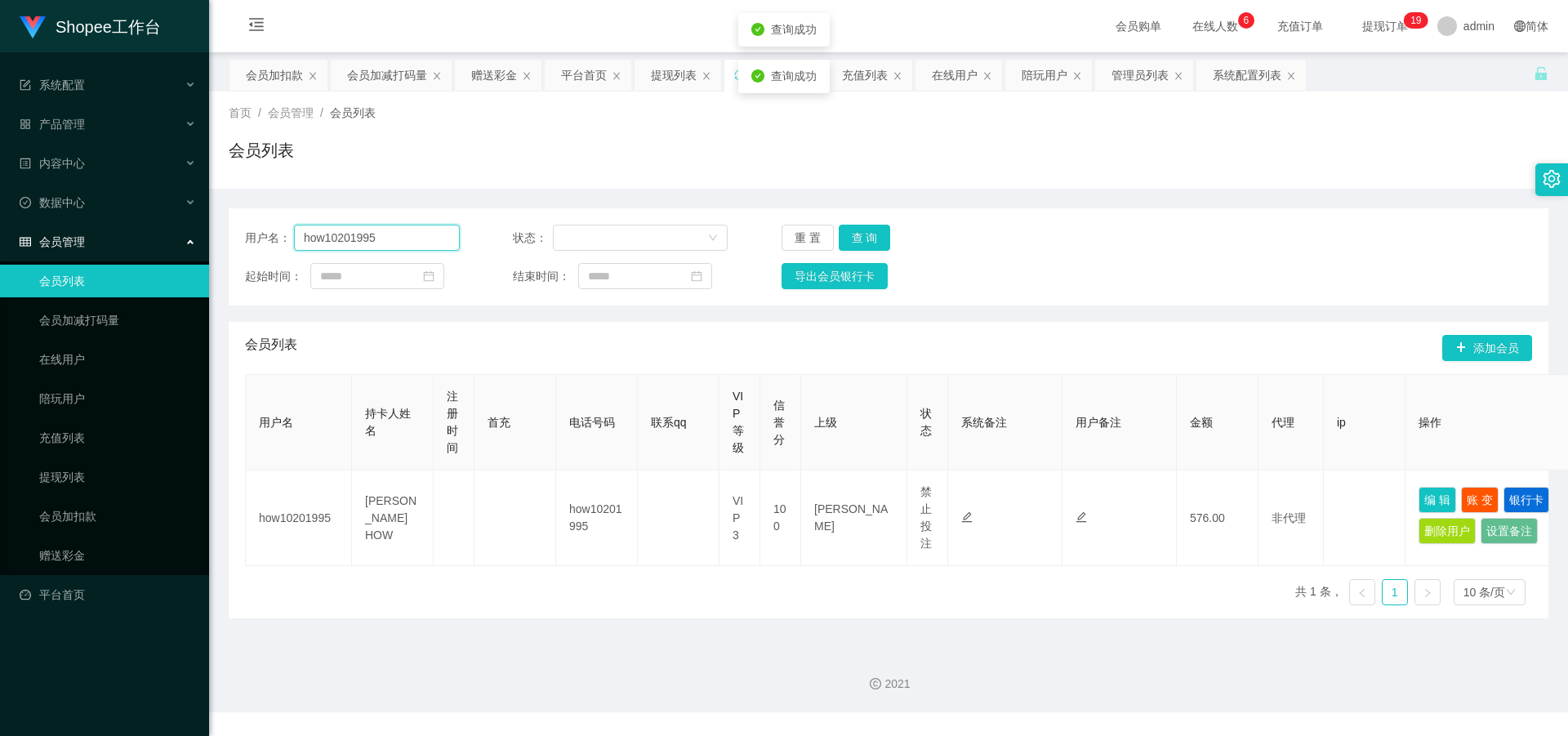
drag, startPoint x: 409, startPoint y: 239, endPoint x: 146, endPoint y: 237, distance: 263.0
click at [146, 237] on section "Shopee工作台 系统配置 产品管理 内容中心 数据中心 会员管理 会员列表 会员加减打码量 在线用户 陪玩用户 充值列表 提现列表 会员加扣款 赠送彩金 …" at bounding box center [784, 356] width 1568 height 712
click at [72, 315] on link "会员加减打码量" at bounding box center [117, 320] width 157 height 33
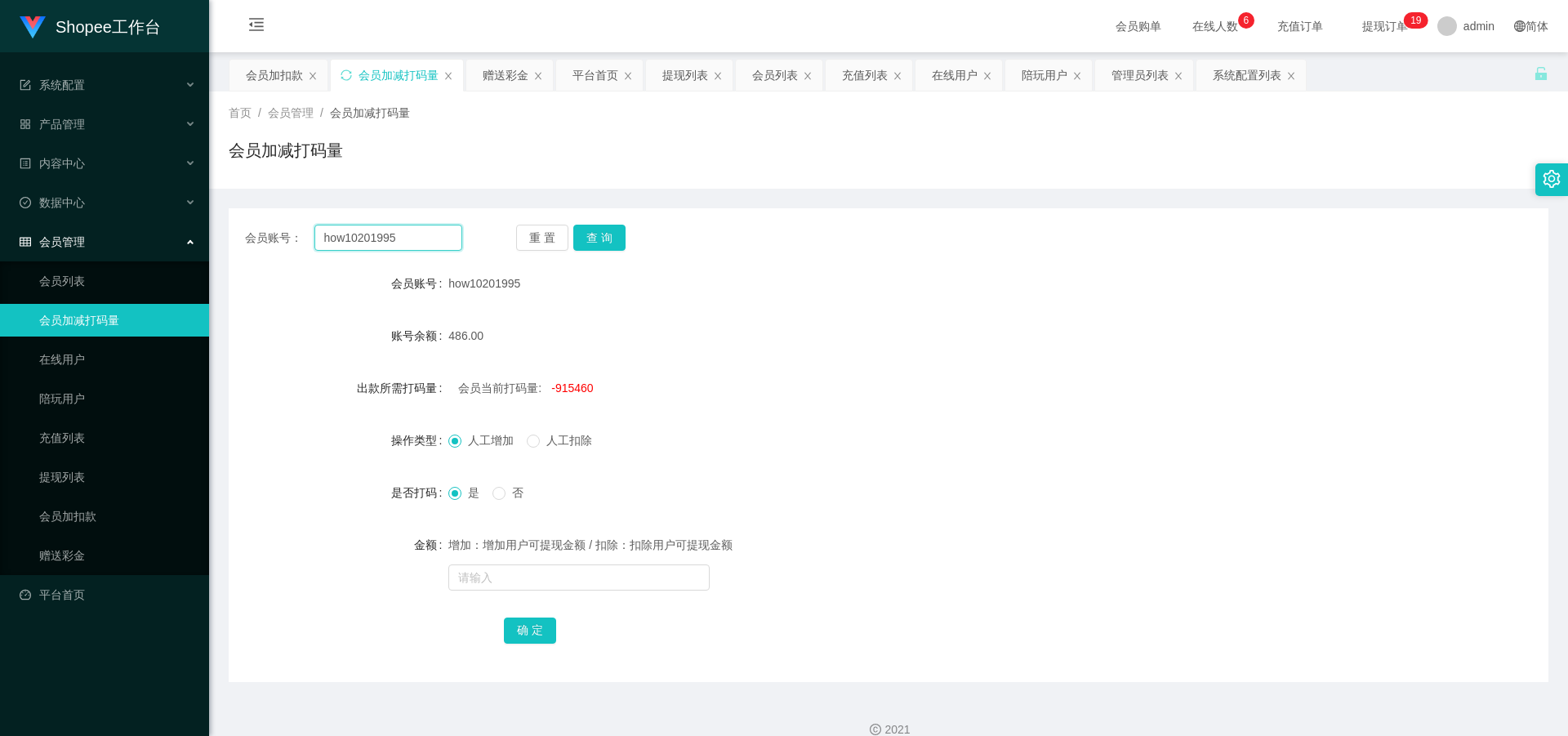
drag, startPoint x: 424, startPoint y: 241, endPoint x: 226, endPoint y: 237, distance: 198.0
click at [226, 237] on main "关闭左侧 关闭右侧 关闭其它 刷新页面 会员加扣款 会员加减打码量 赠送彩金 平台首页 提现列表 会员列表 充值列表 在线用户 陪玩用户 管理员列表 系统配置…" at bounding box center [889, 367] width 1359 height 630
click at [608, 243] on button "查 询" at bounding box center [600, 237] width 53 height 26
click at [598, 244] on button "查 询" at bounding box center [600, 237] width 53 height 26
click at [121, 286] on link "会员列表" at bounding box center [117, 281] width 157 height 33
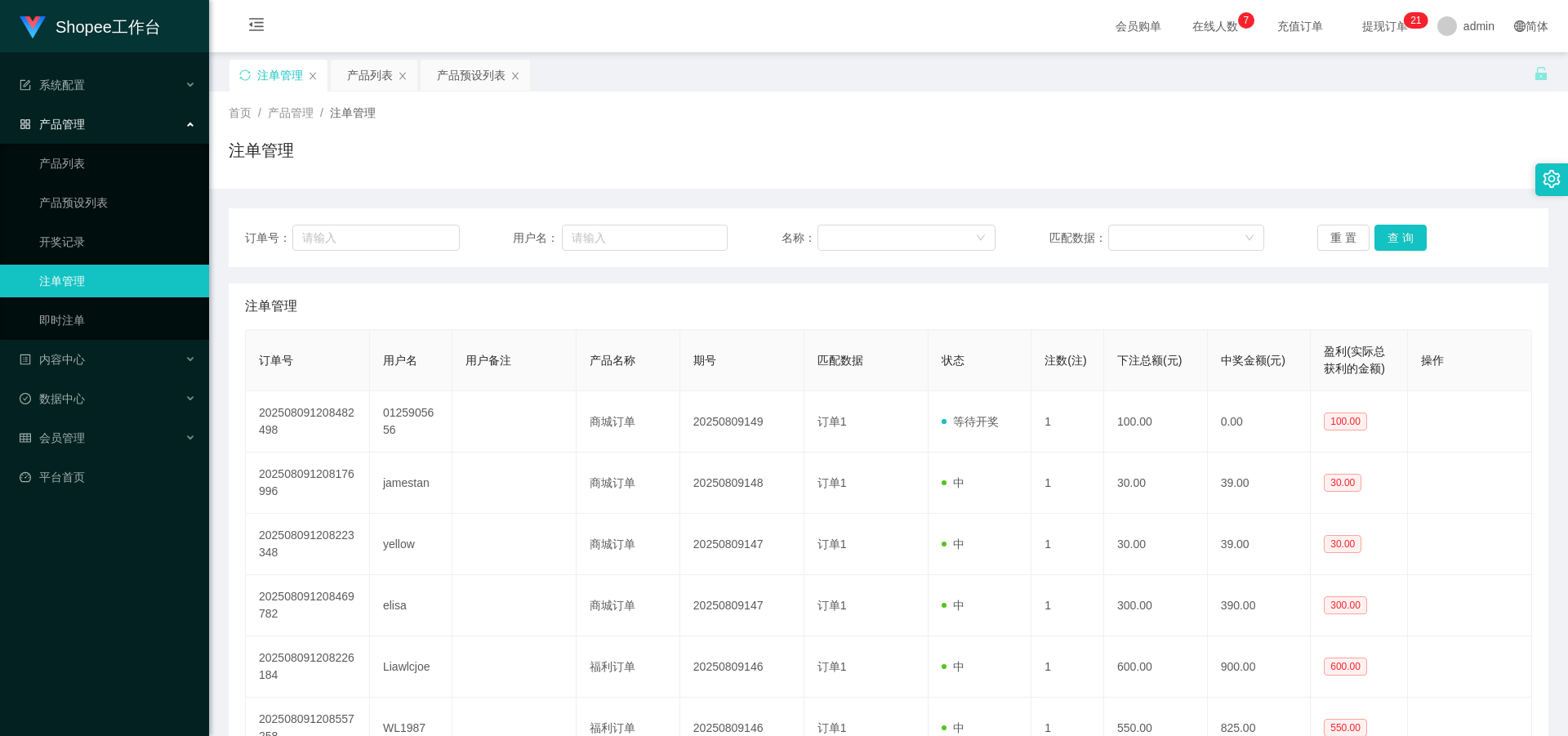
click at [938, 74] on div "注单管理 产品列表 产品预设列表" at bounding box center [880, 87] width 1305 height 56
click at [107, 205] on link "产品预设列表" at bounding box center [117, 203] width 157 height 33
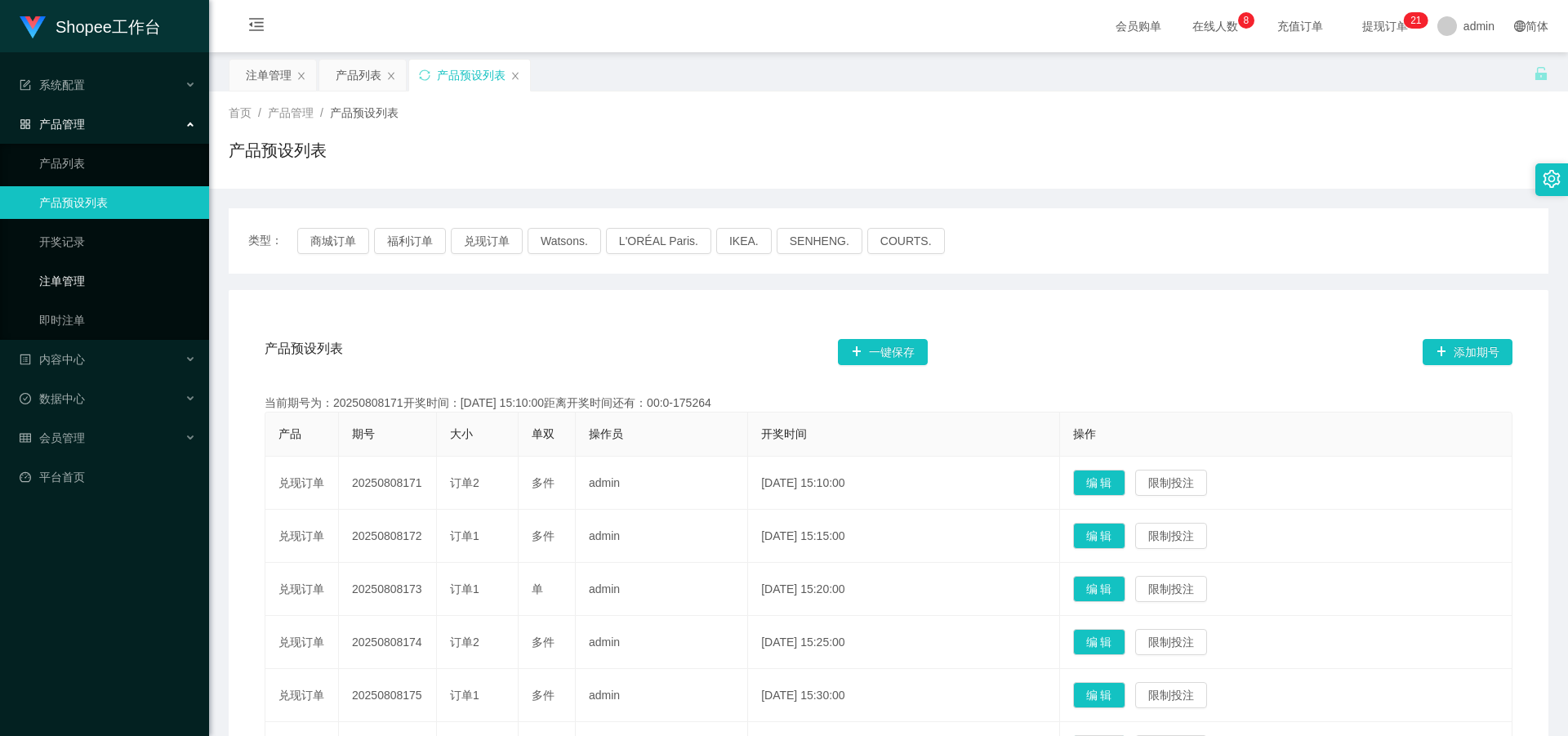
click at [87, 283] on link "注单管理" at bounding box center [117, 281] width 157 height 33
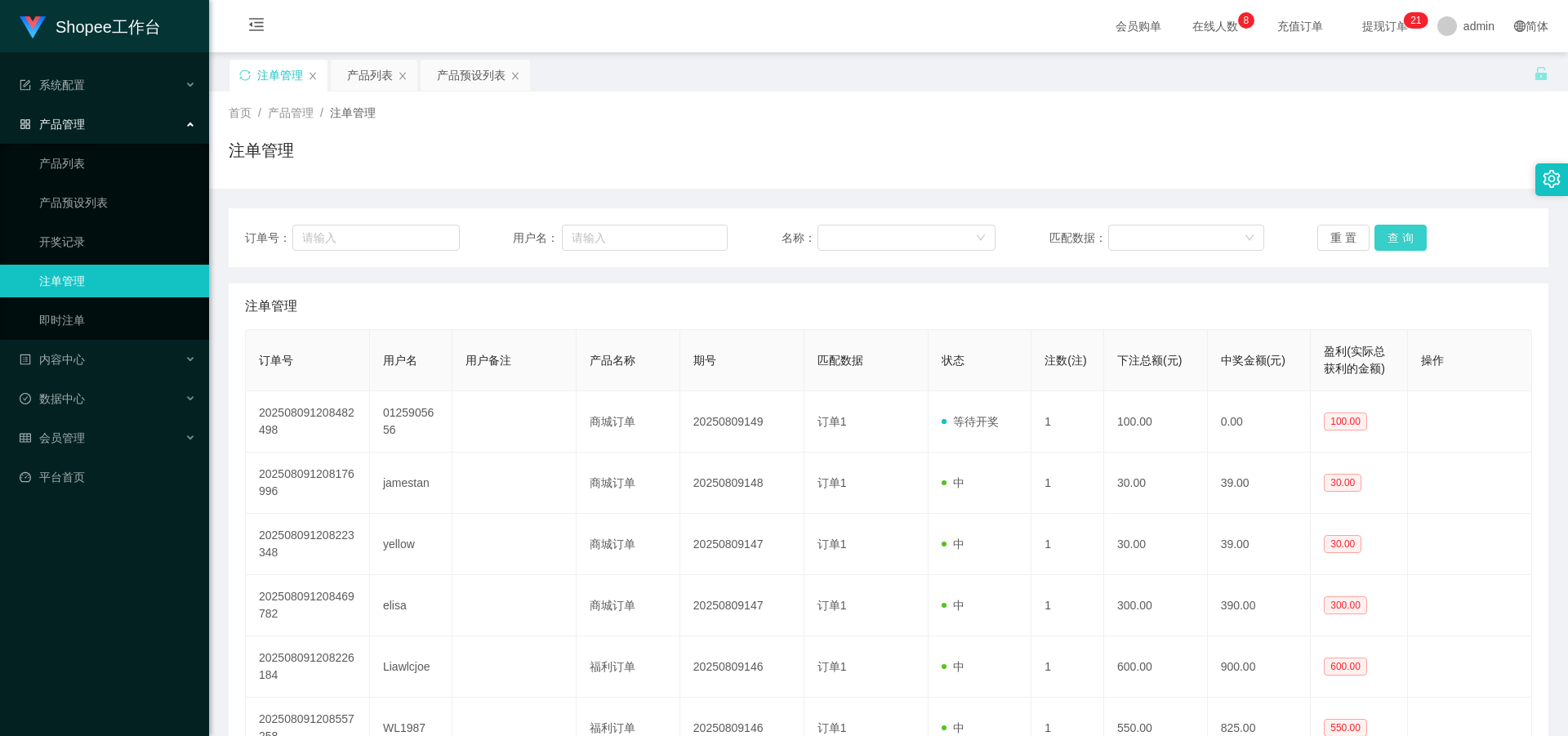
click at [1396, 237] on button "查 询" at bounding box center [1400, 237] width 53 height 26
